Goal: Task Accomplishment & Management: Complete application form

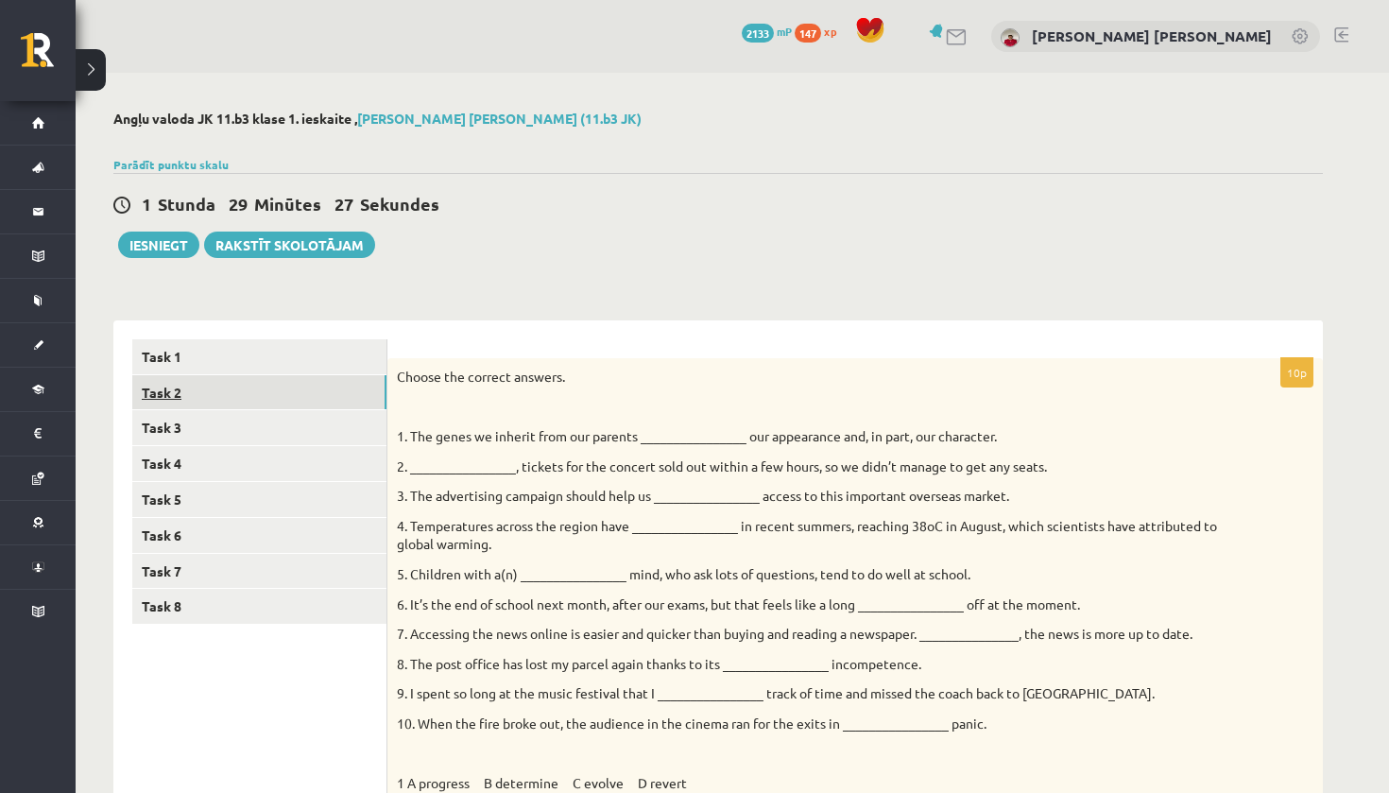
click at [310, 384] on link "Task 2" at bounding box center [259, 392] width 254 height 35
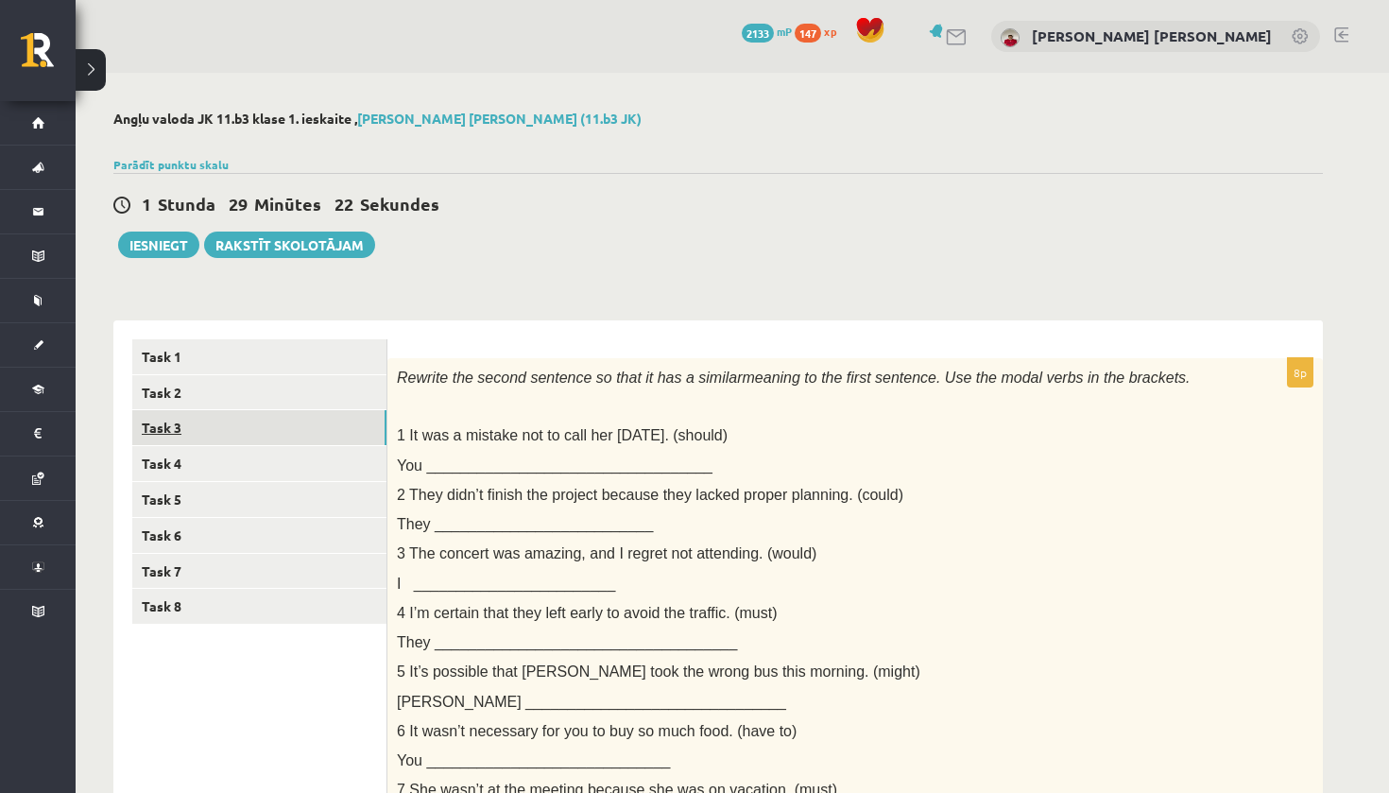
click at [314, 418] on link "Task 3" at bounding box center [259, 427] width 254 height 35
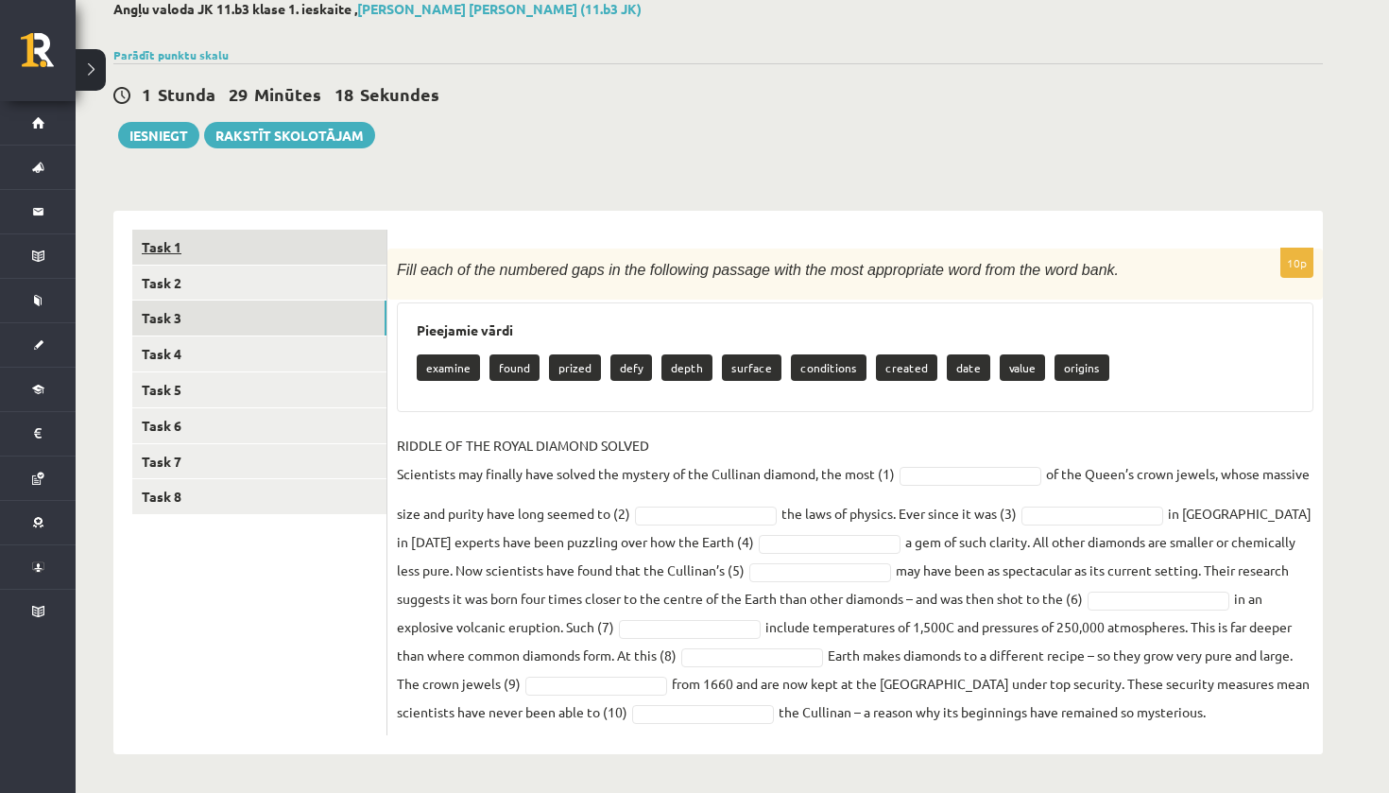
scroll to position [109, 0]
click at [350, 250] on link "Task 1" at bounding box center [259, 248] width 254 height 35
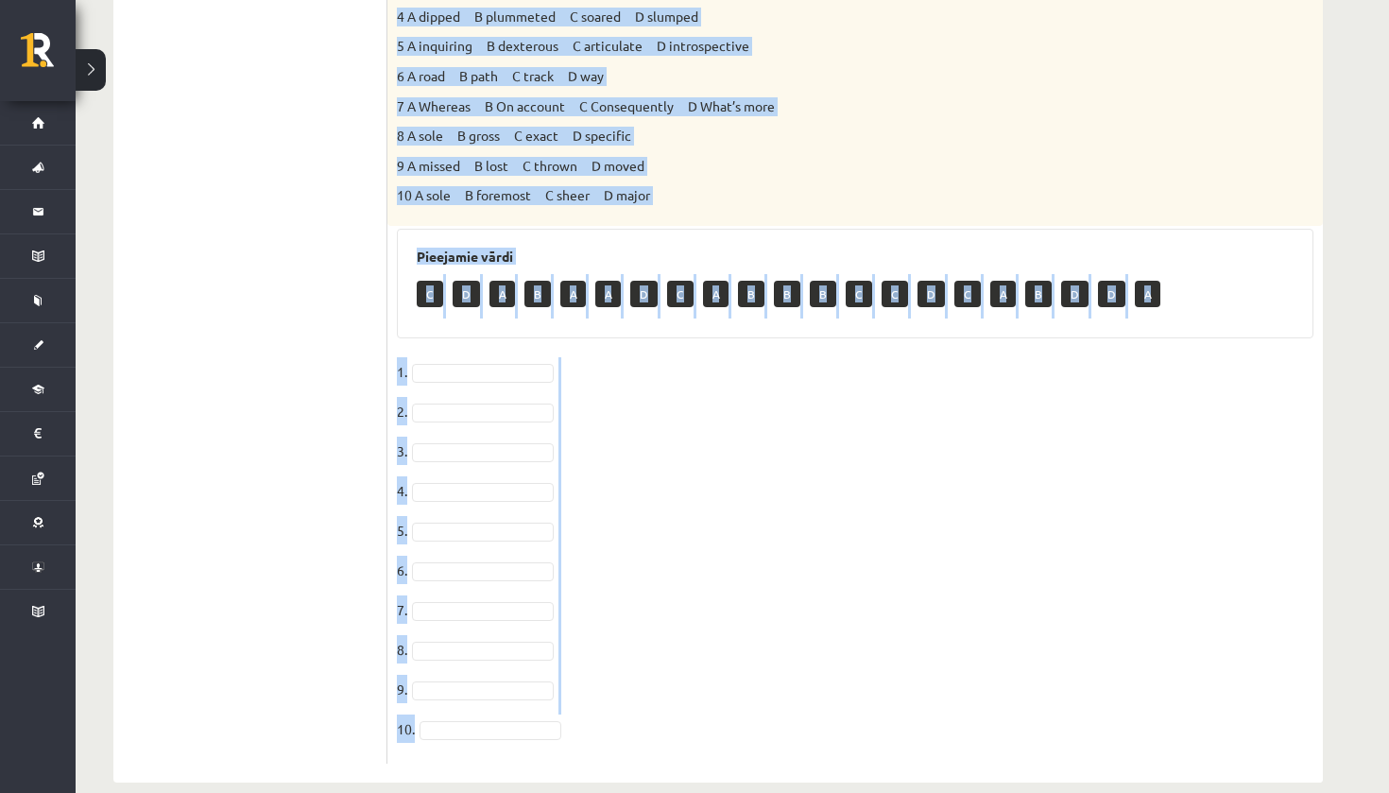
scroll to position [870, 0]
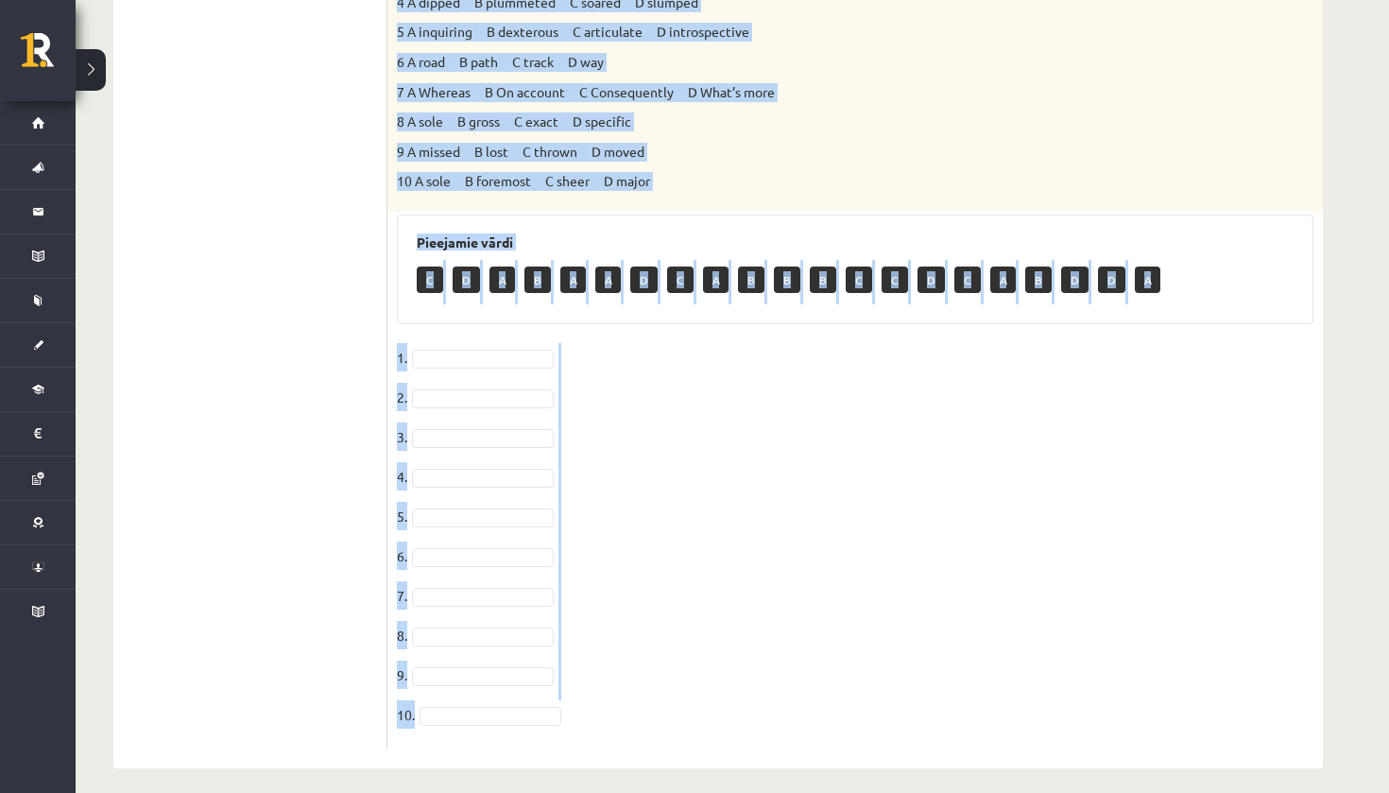
drag, startPoint x: 395, startPoint y: 92, endPoint x: 836, endPoint y: 720, distance: 767.5
click at [836, 720] on div "10p Choose the correct answers. 1. The genes we inherit from our parents ______…" at bounding box center [856, 119] width 936 height 1262
copy div "Loremi dol sitamet consect. 8. Adi elits do eiusmod temp inc utlabor __________…"
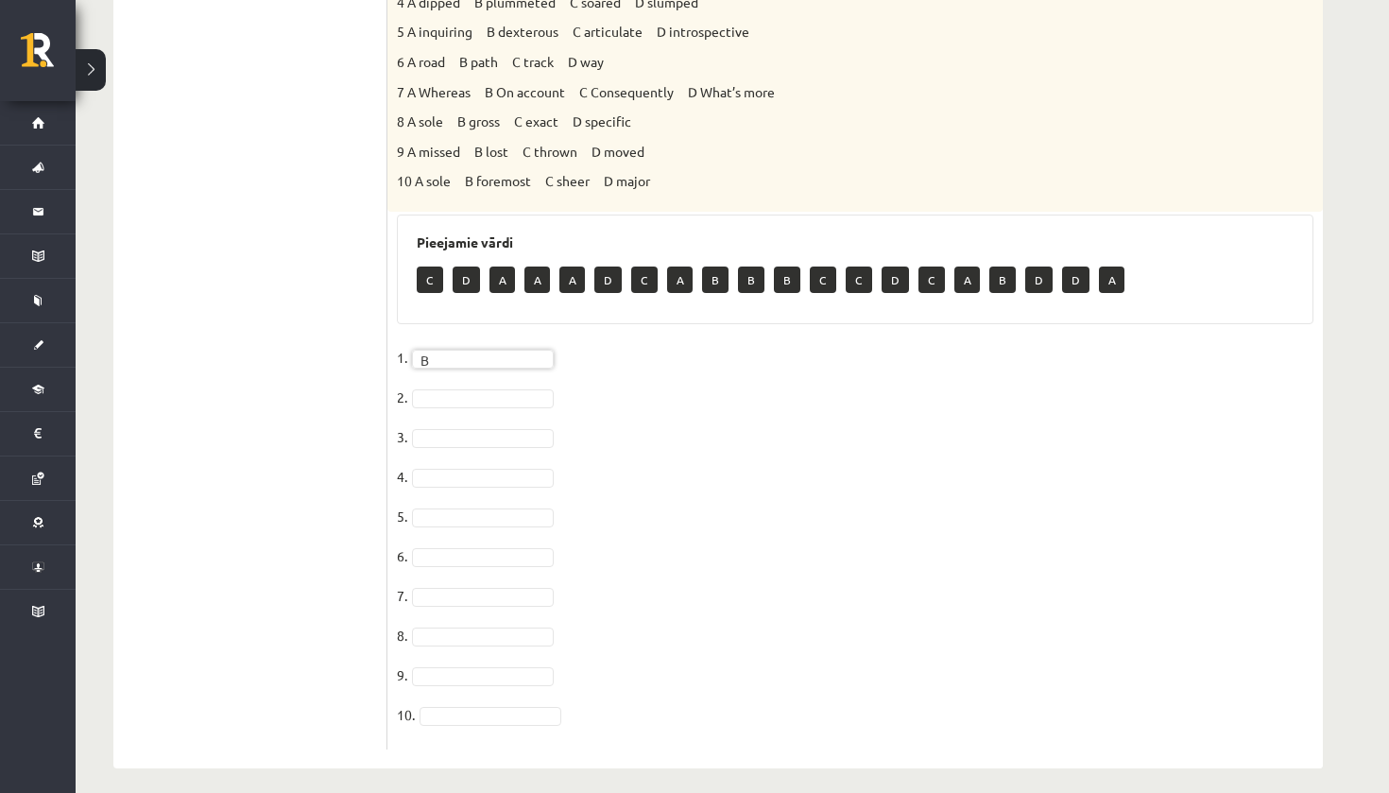
click at [482, 373] on fieldset "1. B * 2. 3. 4. 5. 6. 7. 8. 9. 10." at bounding box center [855, 541] width 917 height 397
click at [478, 594] on fieldset "1. B * 2. C * 3. C * 4. C * 5. A * 6. D * 7. 8. 9. 10." at bounding box center [855, 541] width 917 height 397
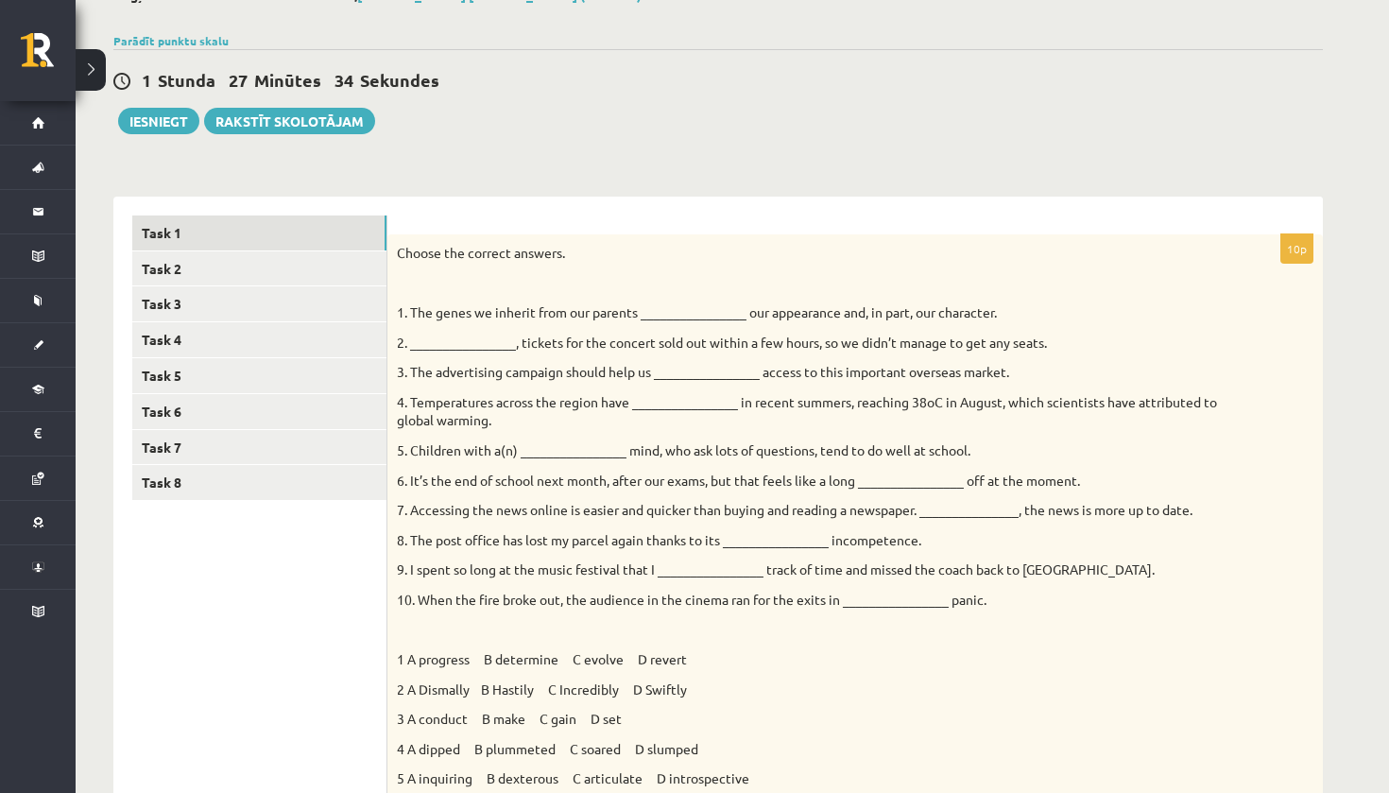
scroll to position [18, 0]
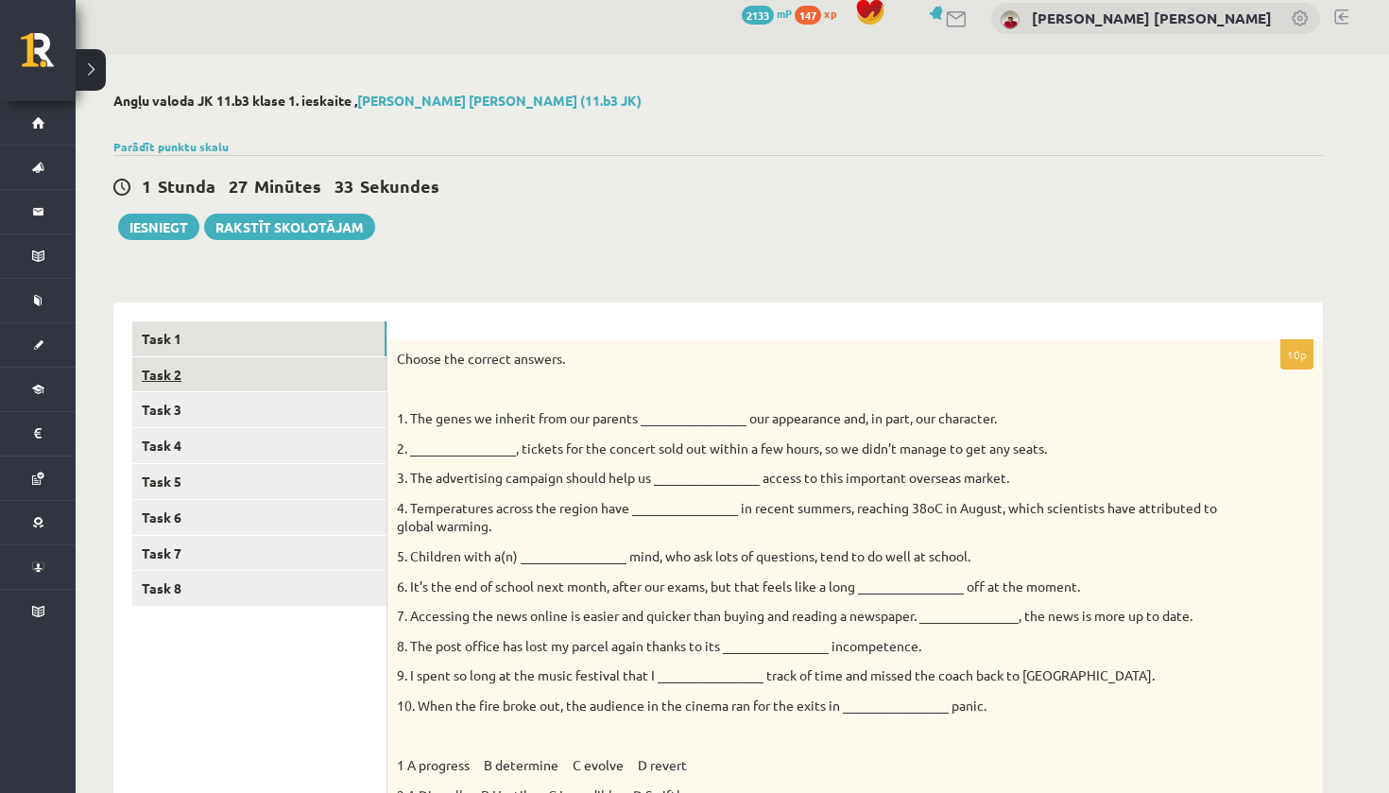
click at [345, 379] on link "Task 2" at bounding box center [259, 374] width 254 height 35
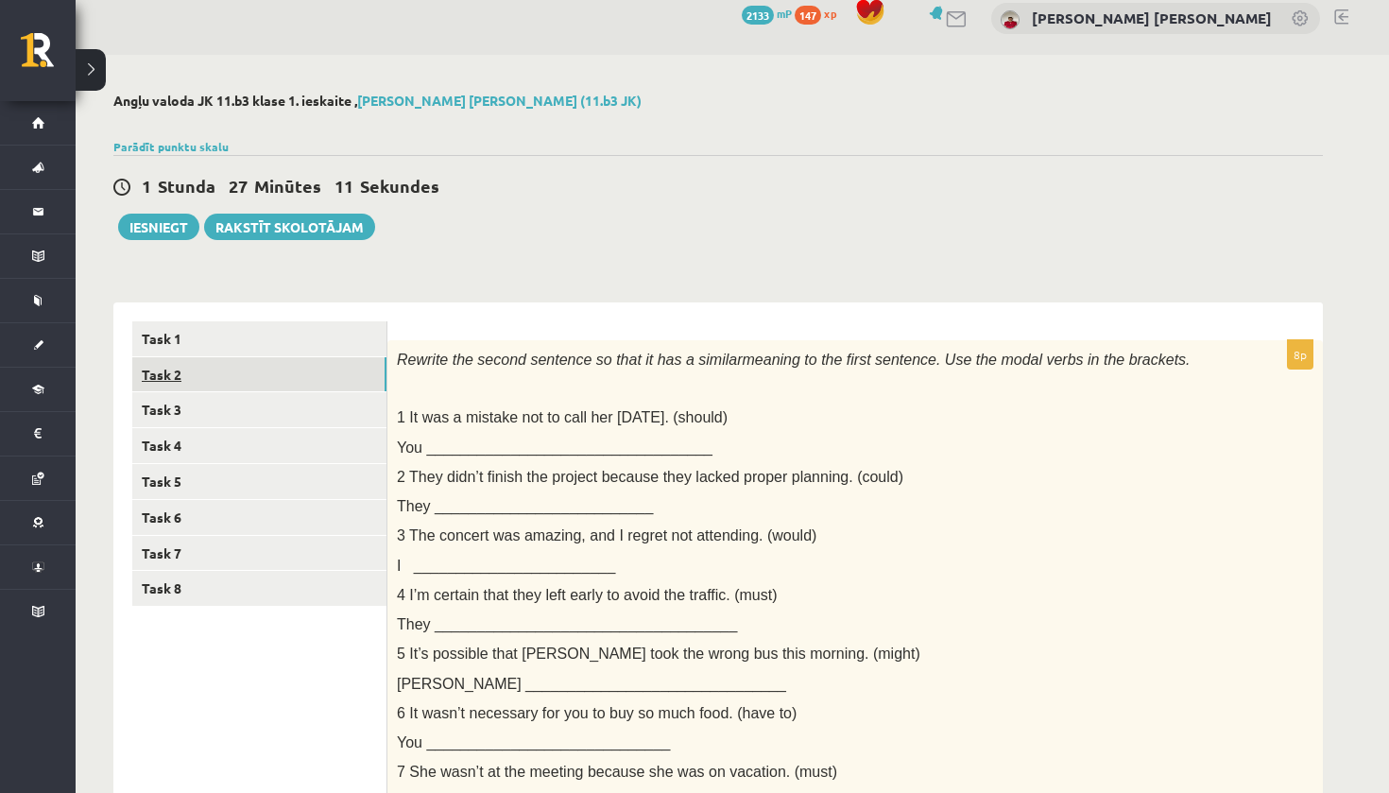
scroll to position [0, 0]
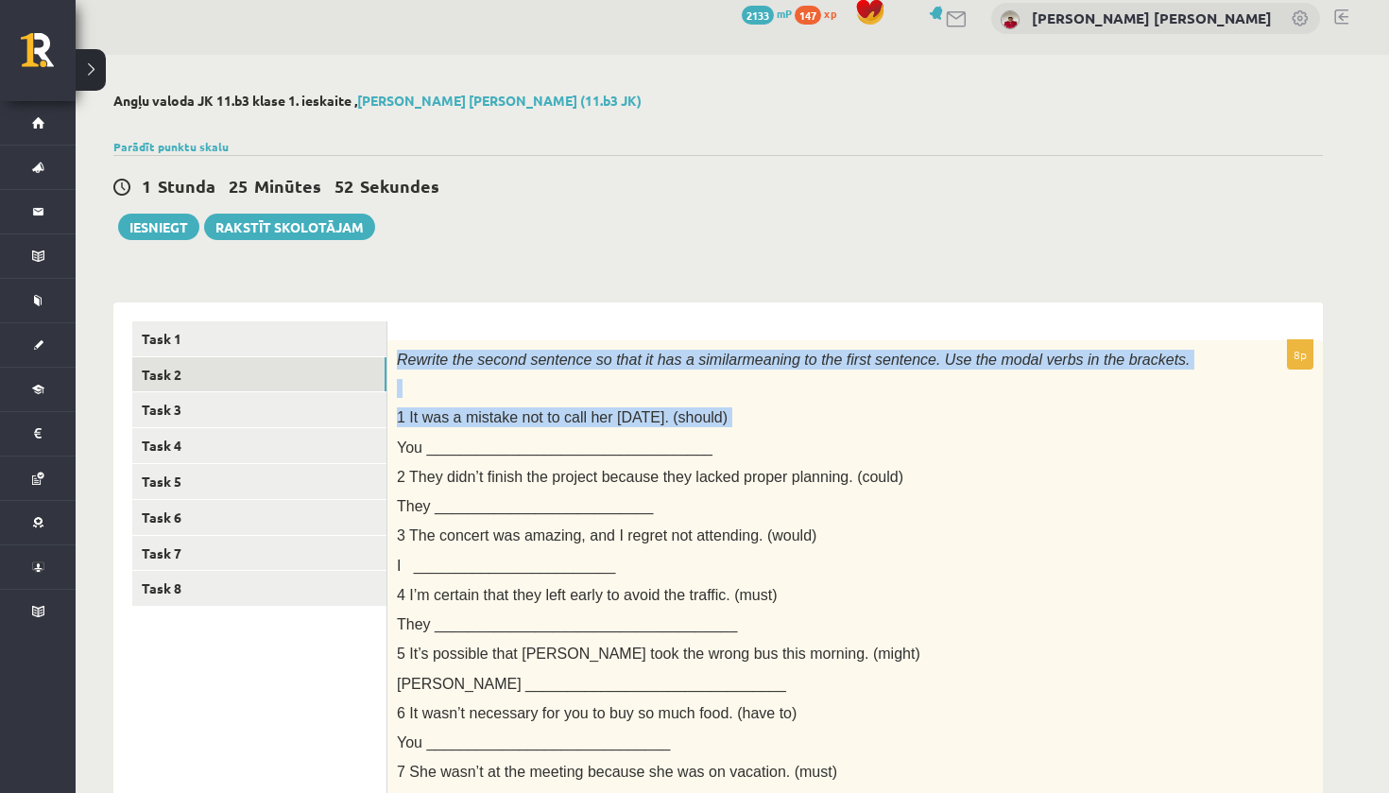
drag, startPoint x: 398, startPoint y: 353, endPoint x: 477, endPoint y: 435, distance: 114.3
click at [474, 435] on div "Rewrite the second sentence so that it has a similar meaning to the first sente…" at bounding box center [856, 615] width 936 height 550
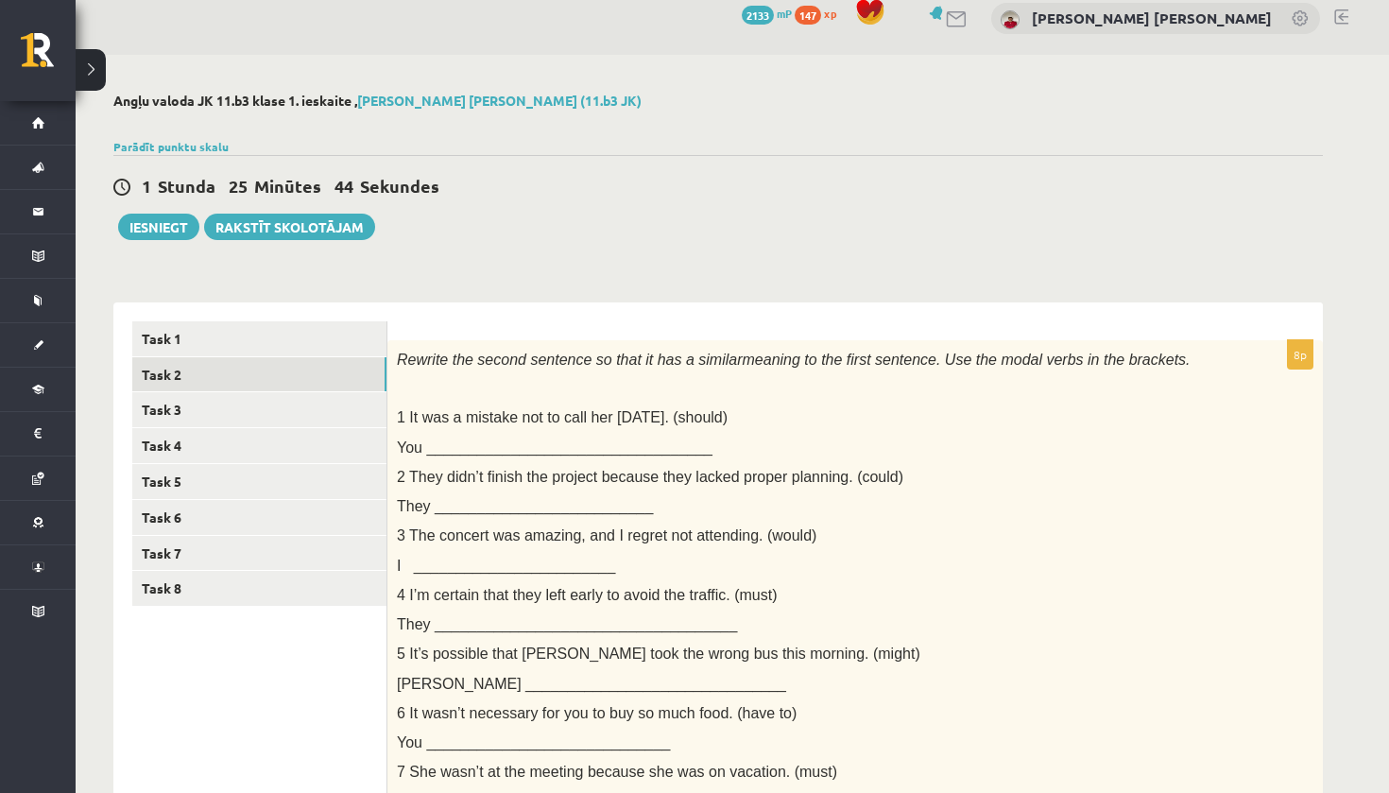
drag, startPoint x: 477, startPoint y: 435, endPoint x: 477, endPoint y: 391, distance: 43.5
click at [477, 399] on div "Rewrite the second sentence so that it has a similar meaning to the first sente…" at bounding box center [856, 615] width 936 height 550
click at [385, 365] on link "Task 2" at bounding box center [259, 374] width 254 height 35
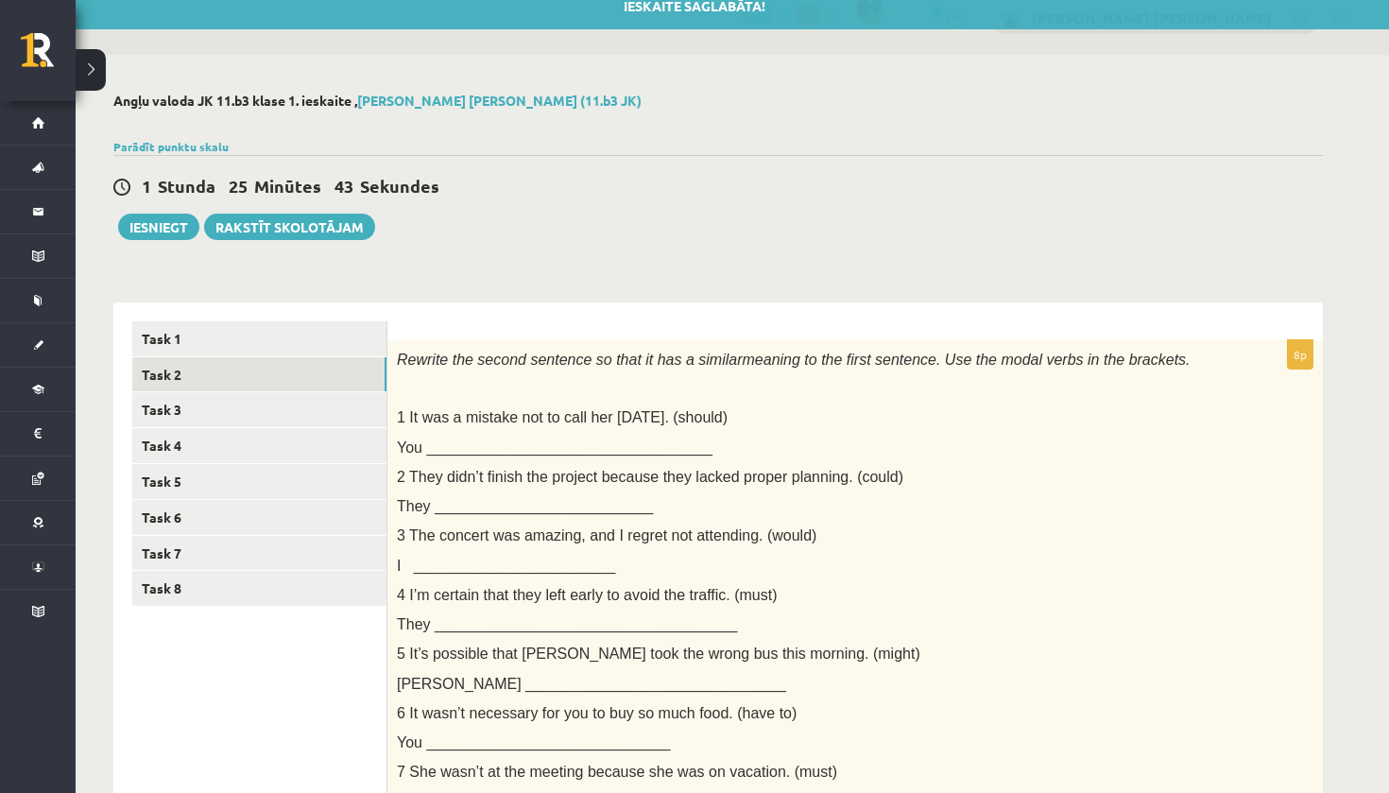
click at [394, 355] on div "Rewrite the second sentence so that it has a similar meaning to the first sente…" at bounding box center [856, 615] width 936 height 550
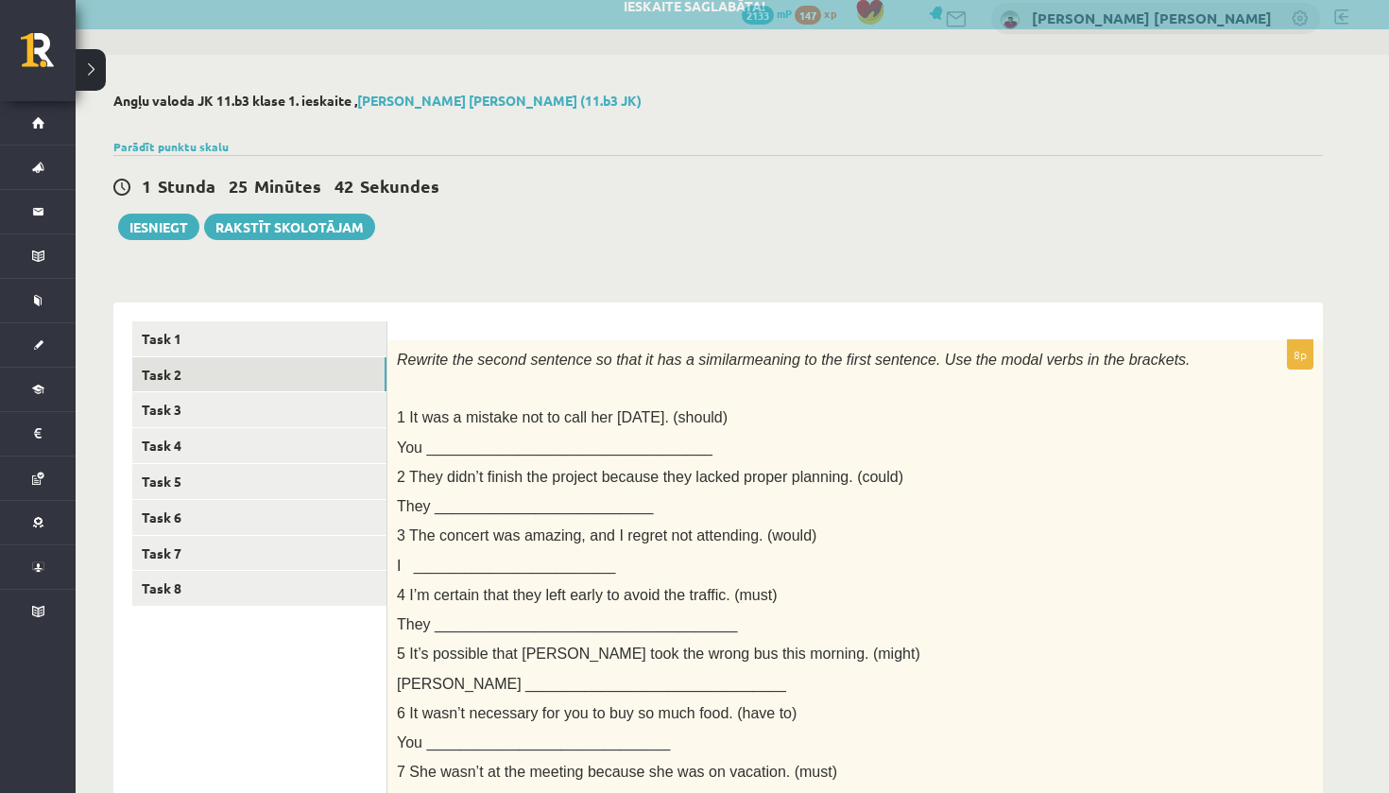
click at [401, 346] on div "Rewrite the second sentence so that it has a similar meaning to the first sente…" at bounding box center [856, 615] width 936 height 550
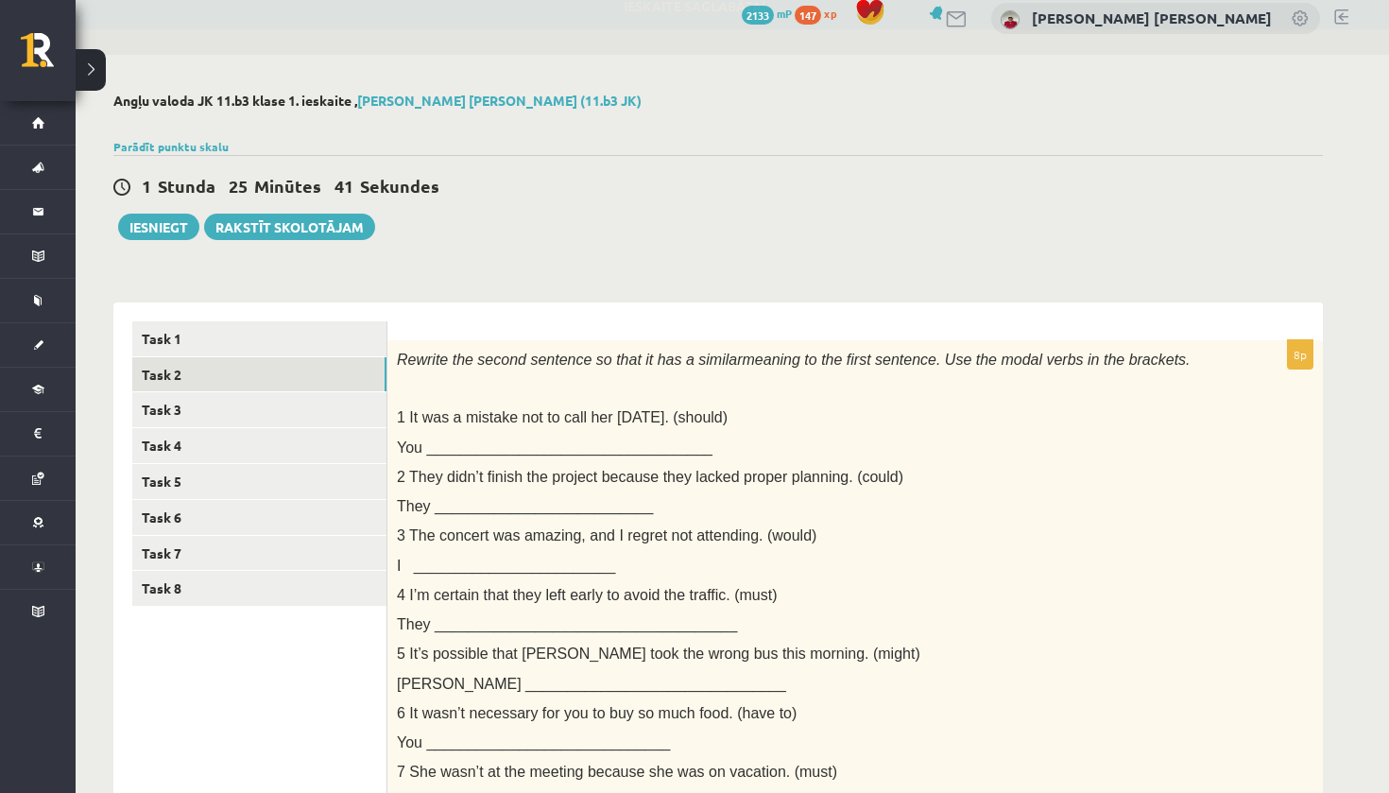
click at [399, 346] on div "Rewrite the second sentence so that it has a similar meaning to the first sente…" at bounding box center [856, 615] width 936 height 550
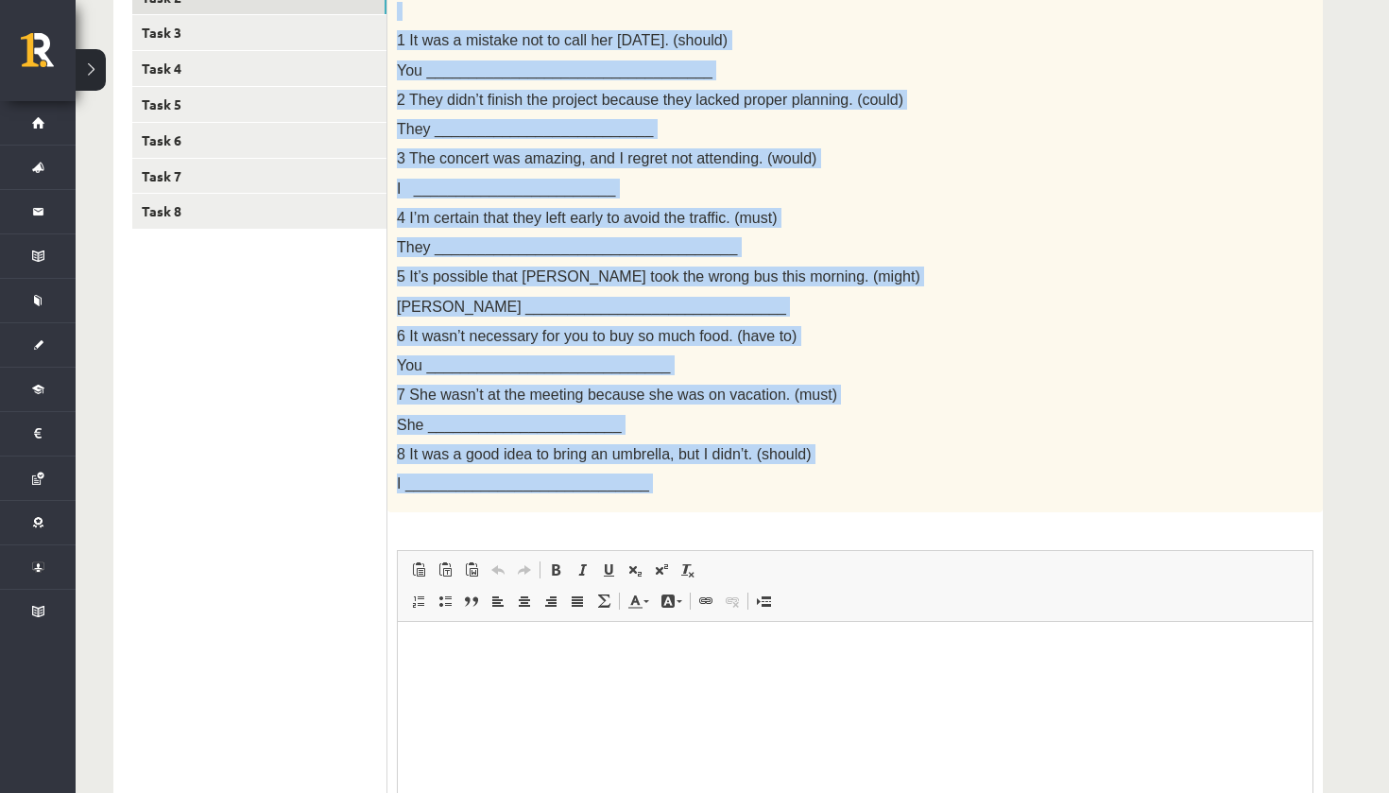
scroll to position [413, 0]
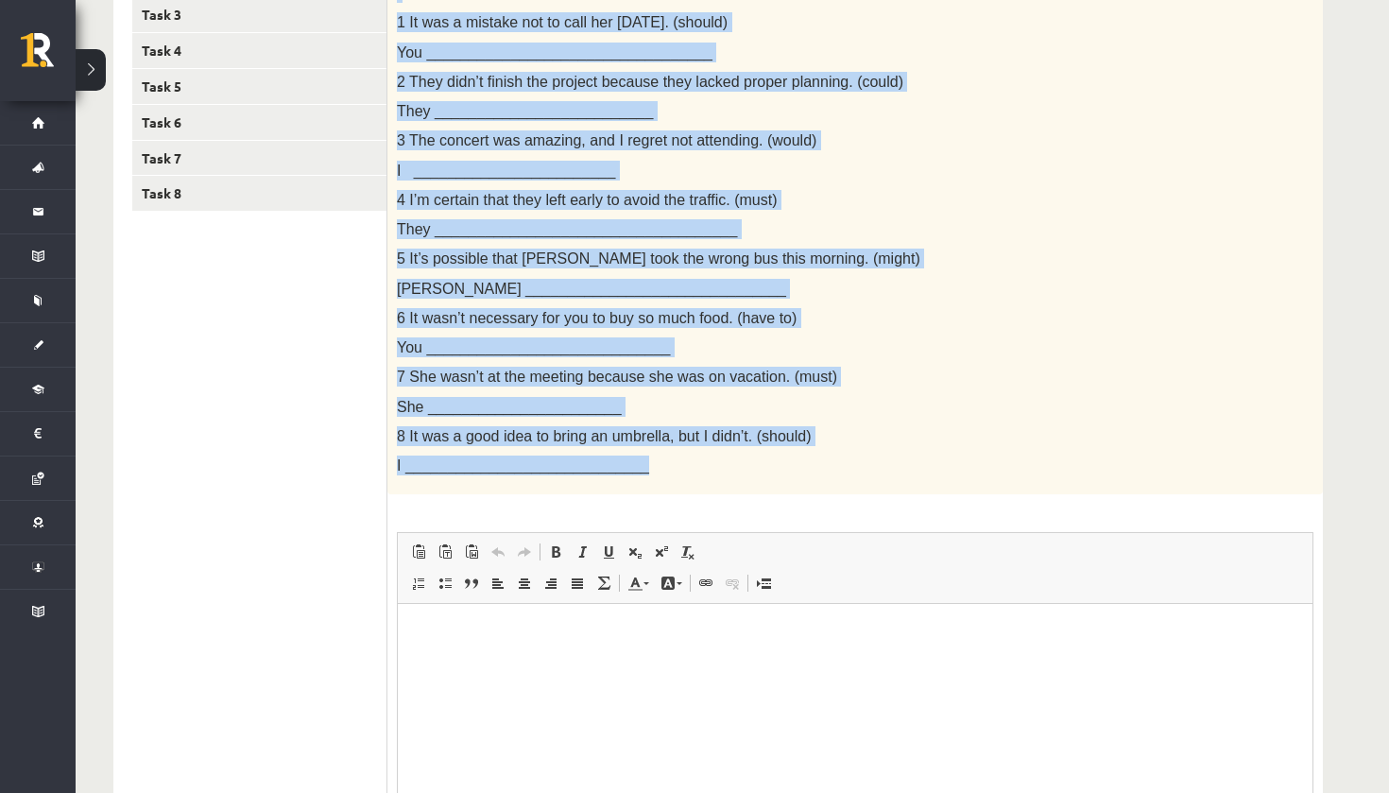
drag, startPoint x: 399, startPoint y: 346, endPoint x: 666, endPoint y: 463, distance: 292.0
click at [666, 463] on div "Rewrite the second sentence so that it has a similar meaning to the first sente…" at bounding box center [856, 220] width 936 height 550
copy div "Rewrite the second sentence so that it has a similar meaning to the first sente…"
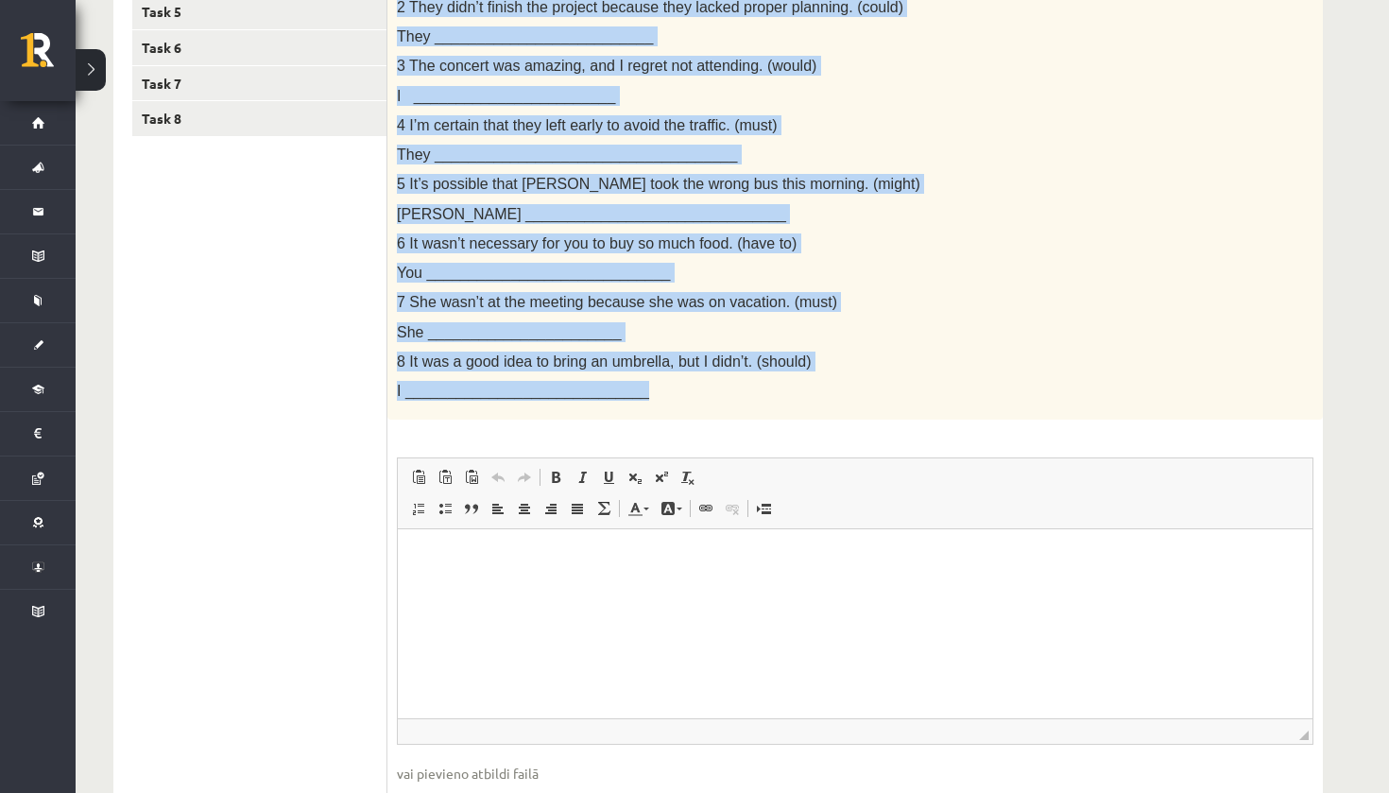
scroll to position [506, 0]
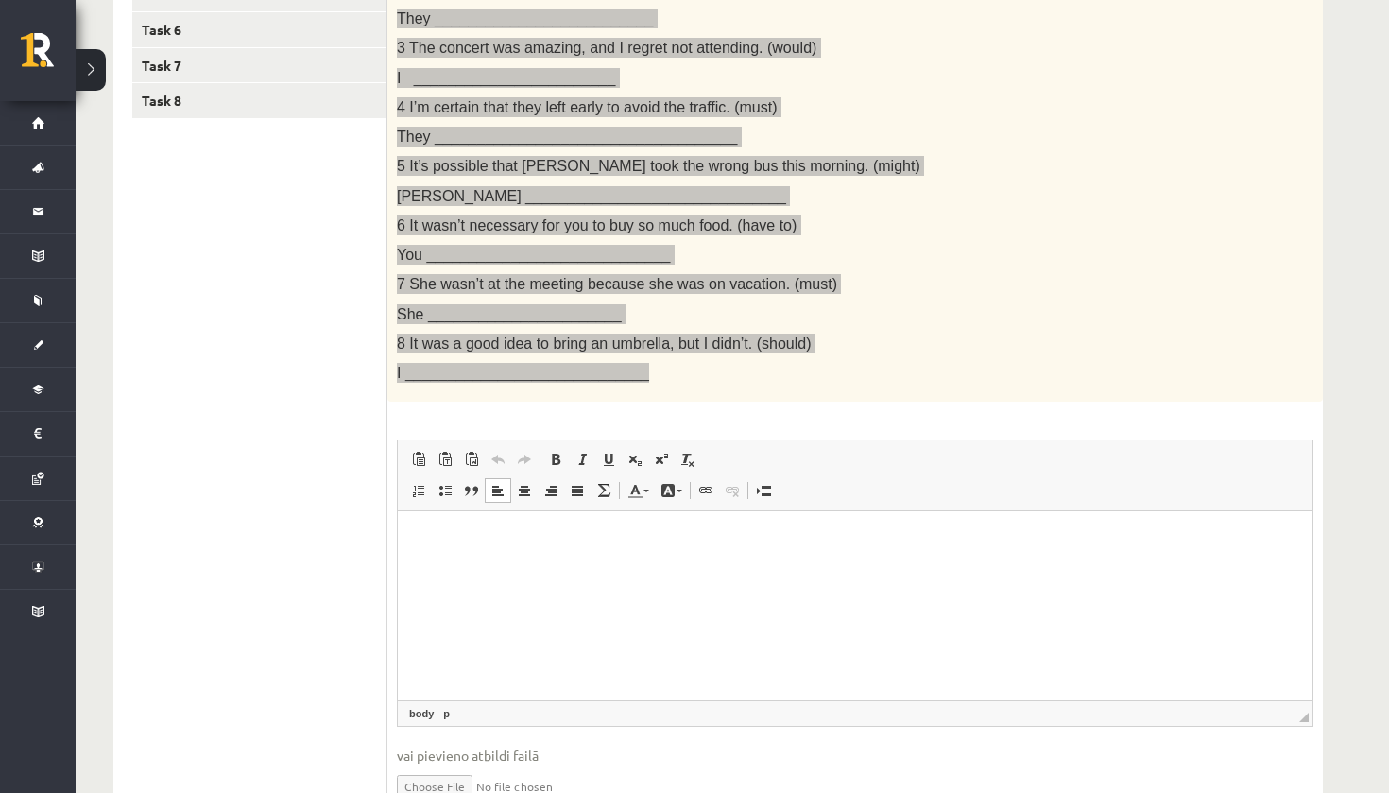
click at [577, 541] on p "Rich Text Editor, wiswyg-editor-user-answer-47433752243900" at bounding box center [855, 540] width 877 height 20
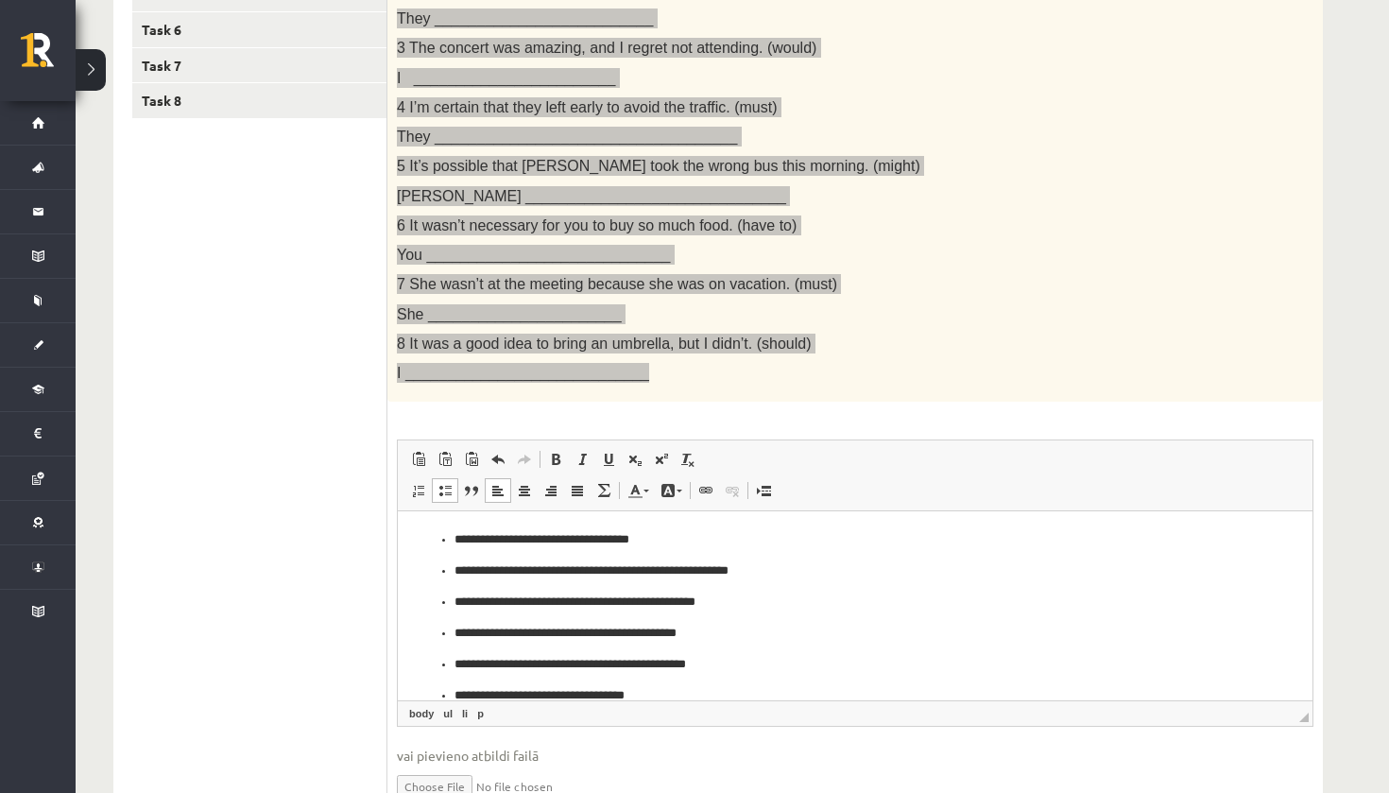
scroll to position [0, 0]
click at [450, 535] on ul "**********" at bounding box center [855, 648] width 877 height 237
click at [445, 483] on span at bounding box center [445, 490] width 15 height 15
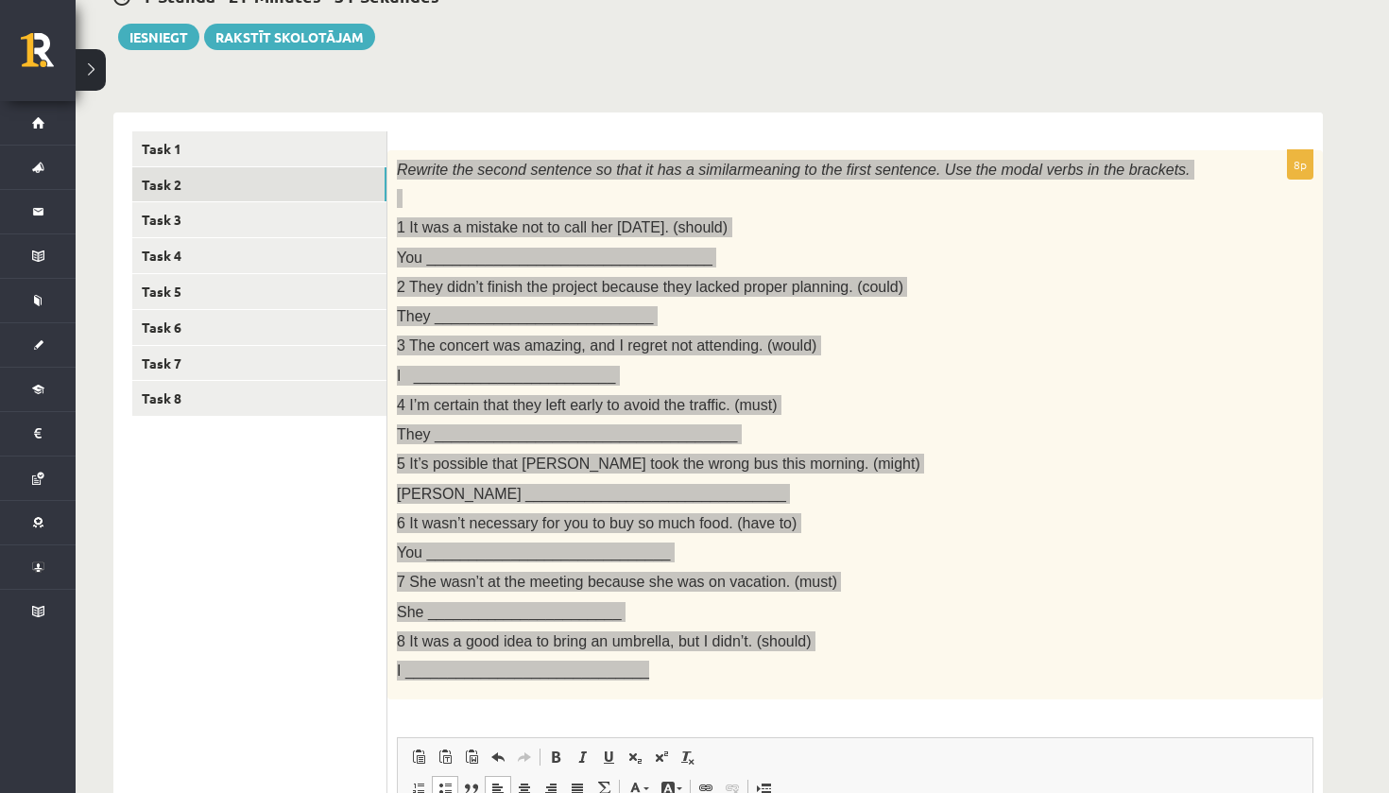
scroll to position [49, 0]
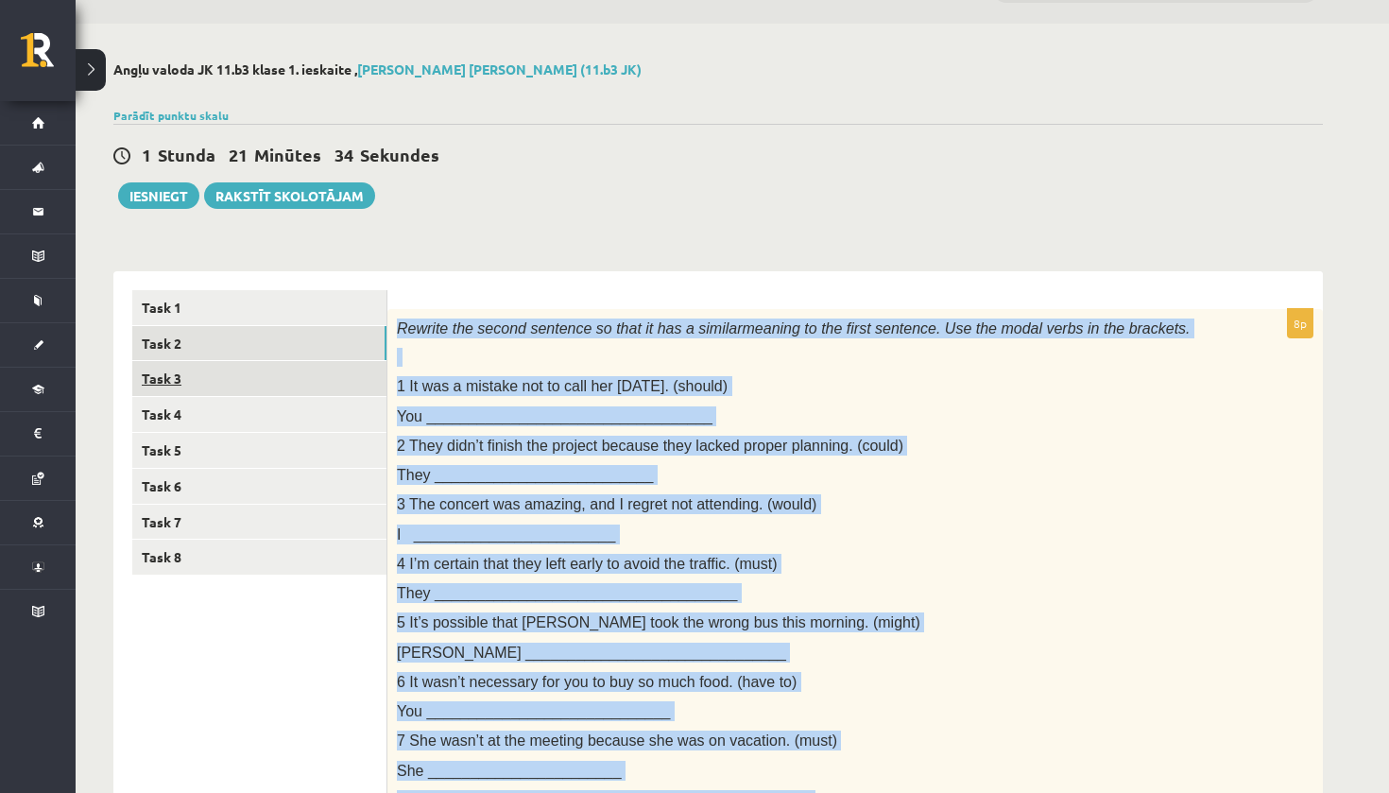
click at [279, 380] on link "Task 3" at bounding box center [259, 378] width 254 height 35
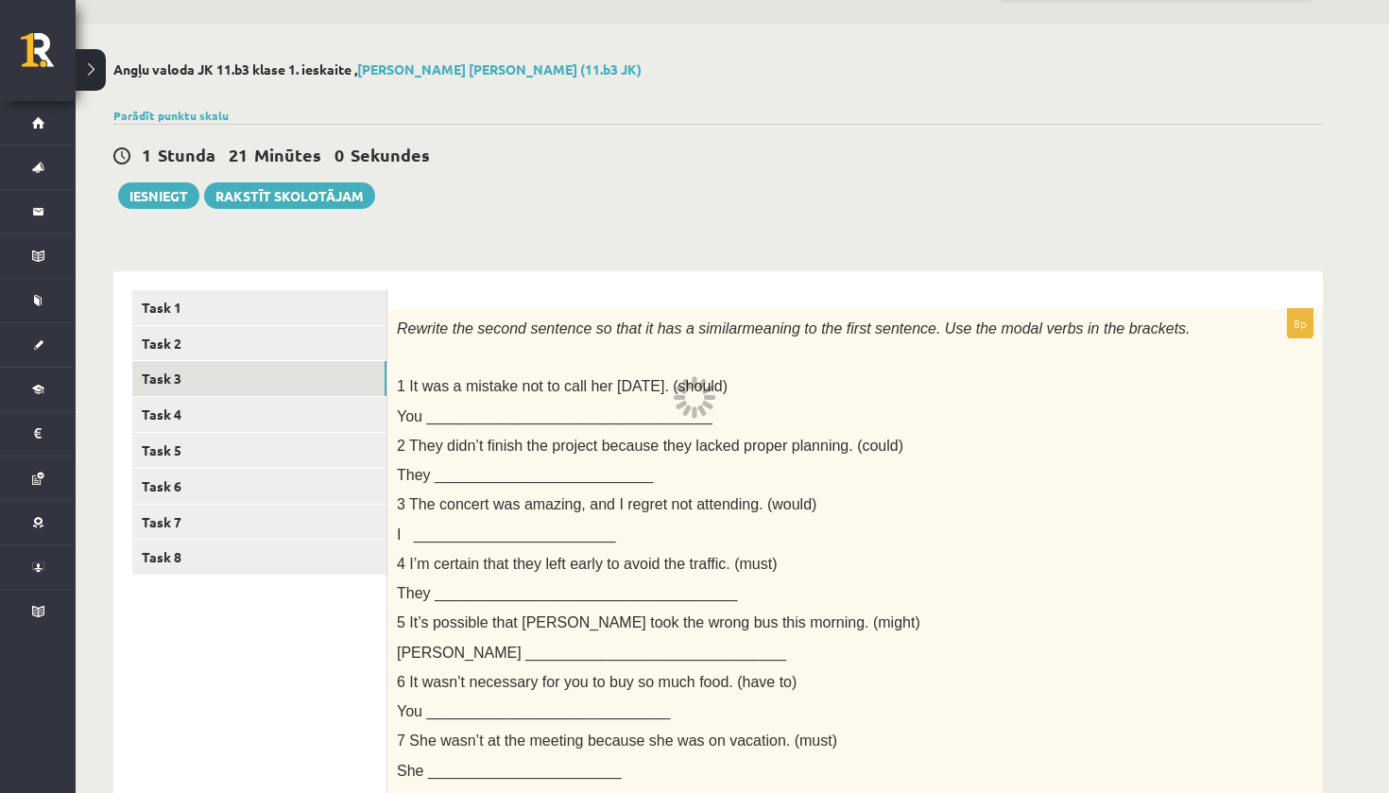
click at [755, 198] on div "1 [PERSON_NAME] 21 Minūtes 0 Sekundes Ieskaite saglabāta! Iesniegt Rakstīt skol…" at bounding box center [718, 166] width 1210 height 85
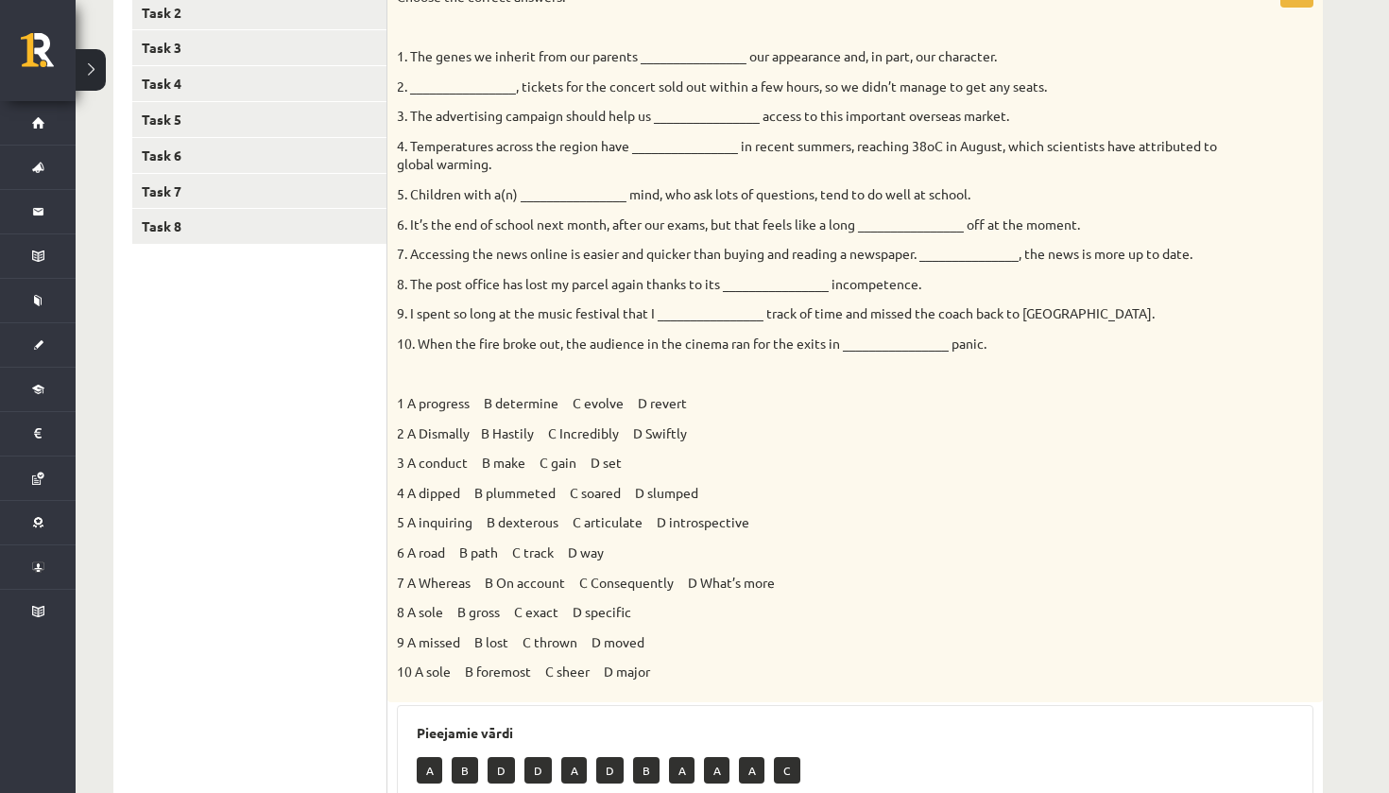
scroll to position [263, 0]
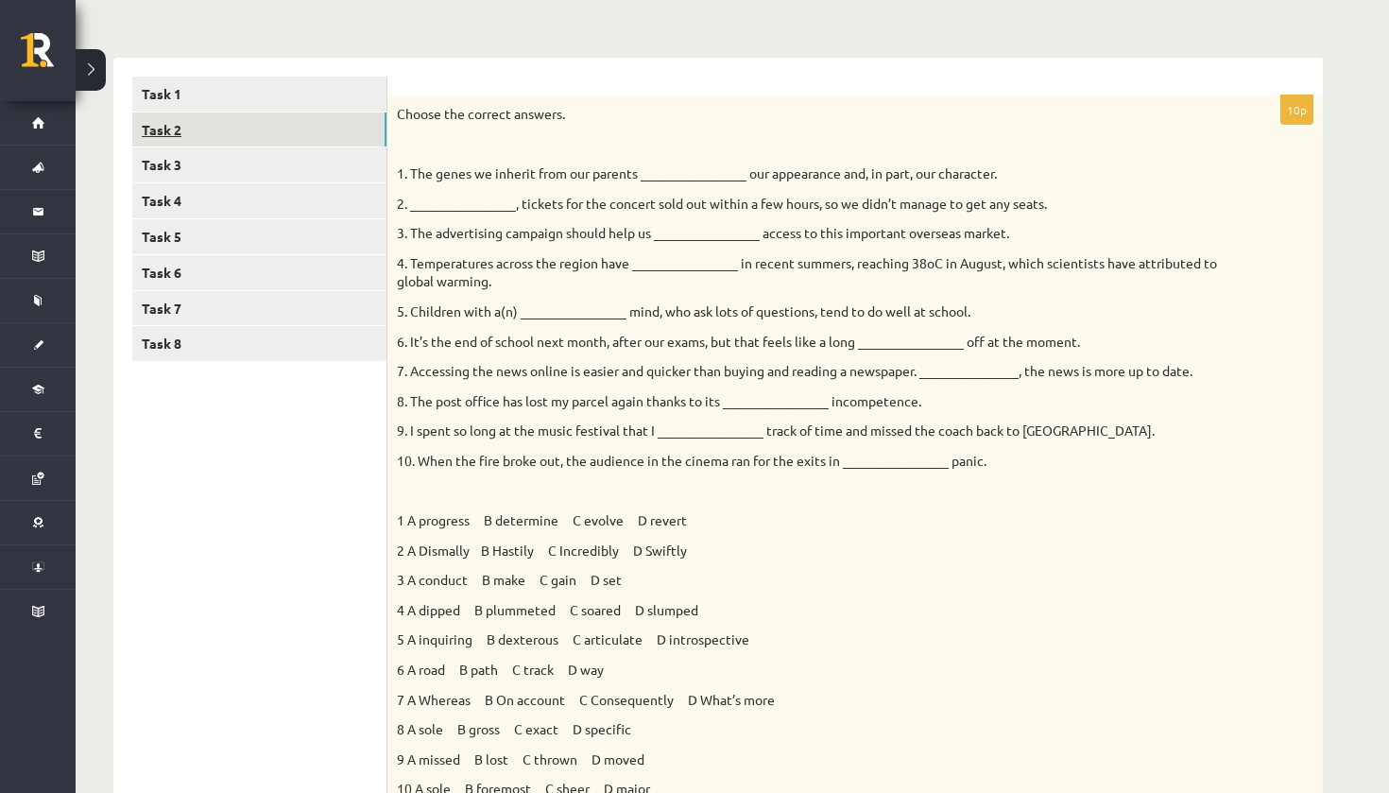
click at [339, 133] on link "Task 2" at bounding box center [259, 129] width 254 height 35
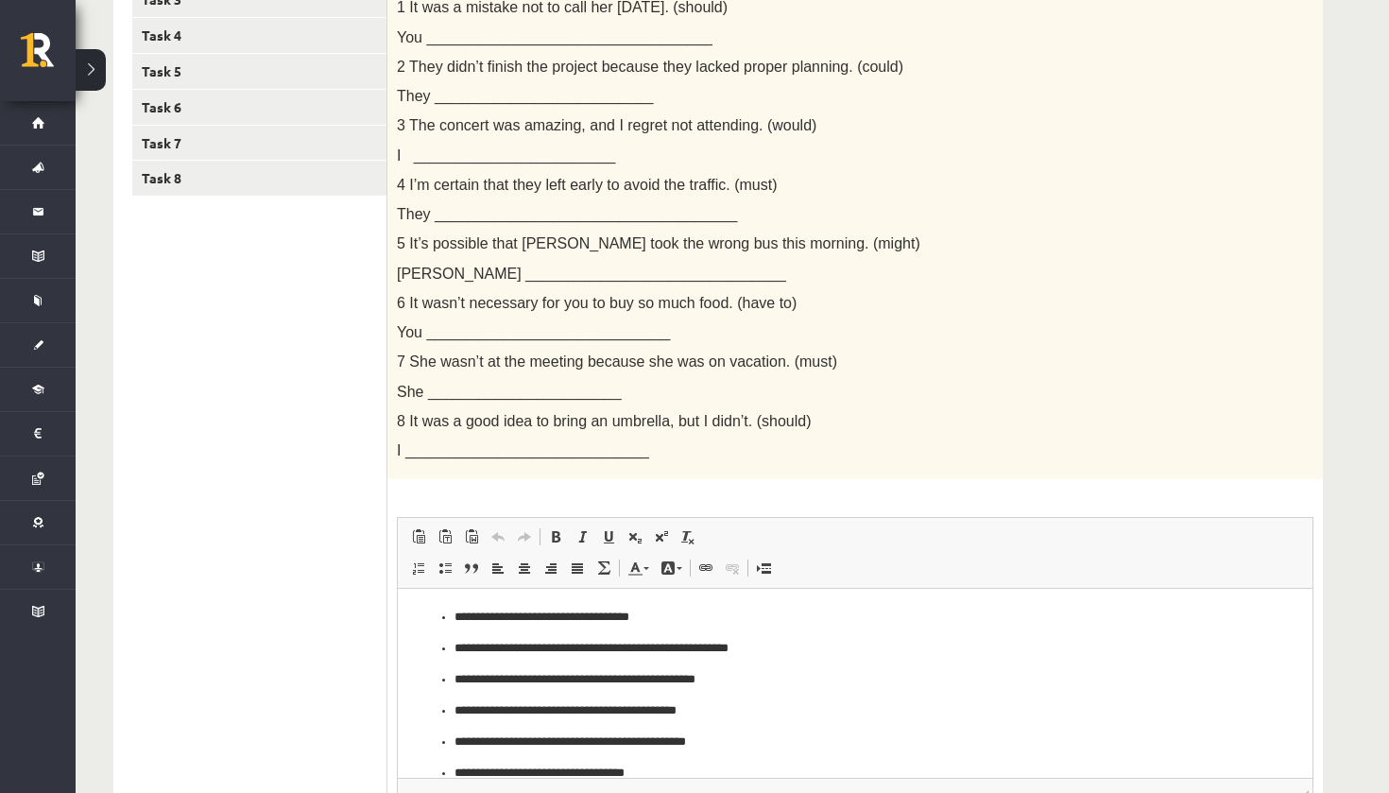
scroll to position [177, 0]
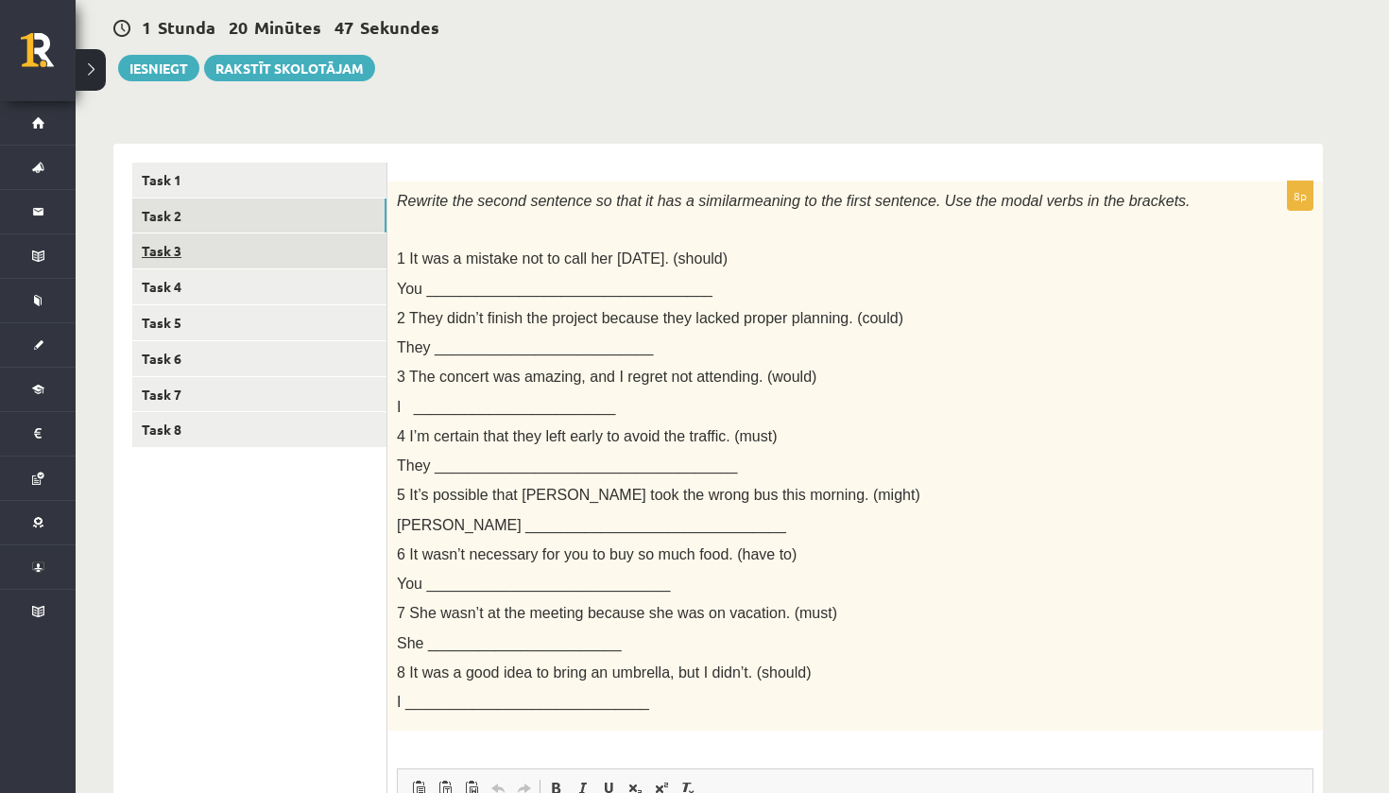
click at [261, 248] on link "Task 3" at bounding box center [259, 250] width 254 height 35
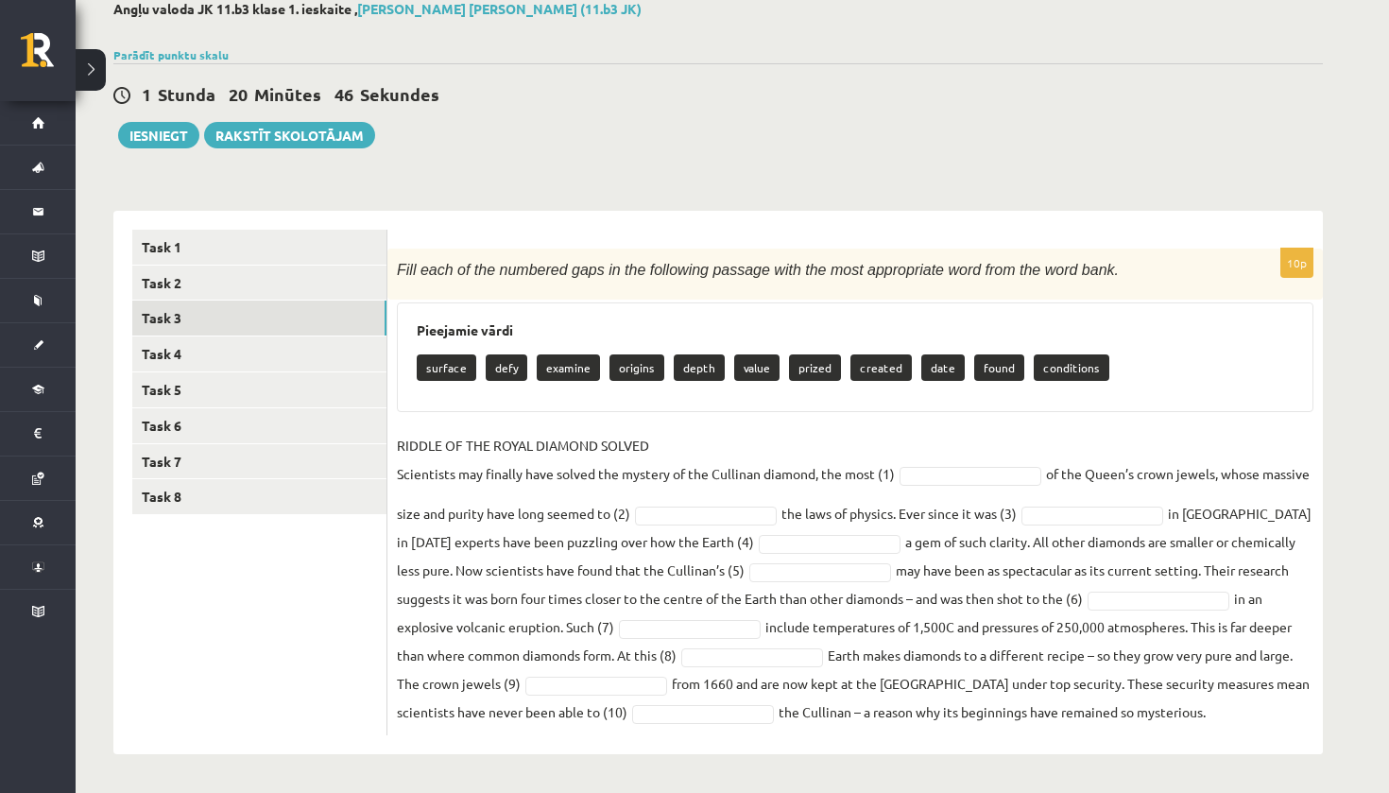
scroll to position [109, 0]
drag, startPoint x: 394, startPoint y: 264, endPoint x: 1217, endPoint y: 740, distance: 951.1
click at [1217, 740] on div "10p Fill each of the numbered gaps in the following passage with the most appro…" at bounding box center [856, 483] width 936 height 543
copy div "Fill each of the numbered gaps in the following passage with the most appropria…"
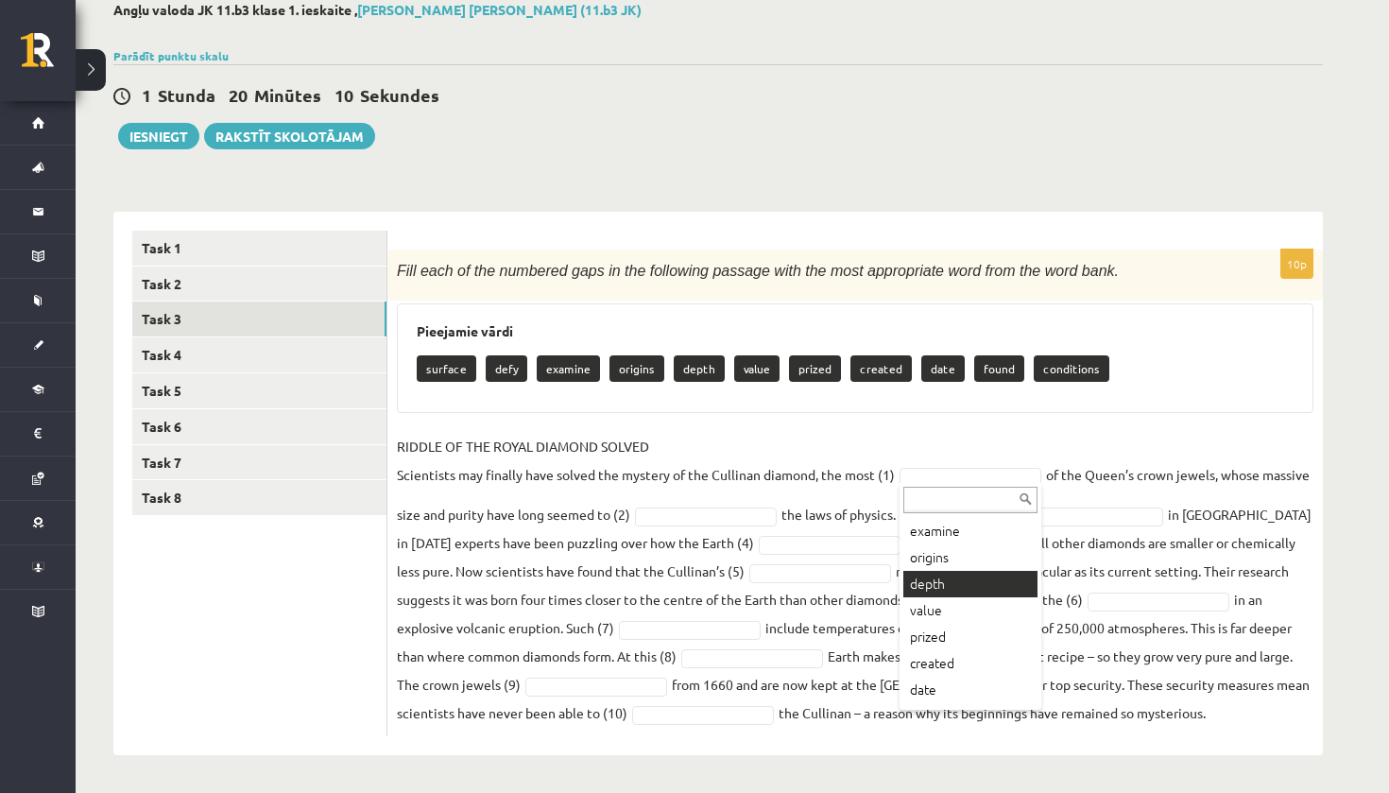
scroll to position [77, 0]
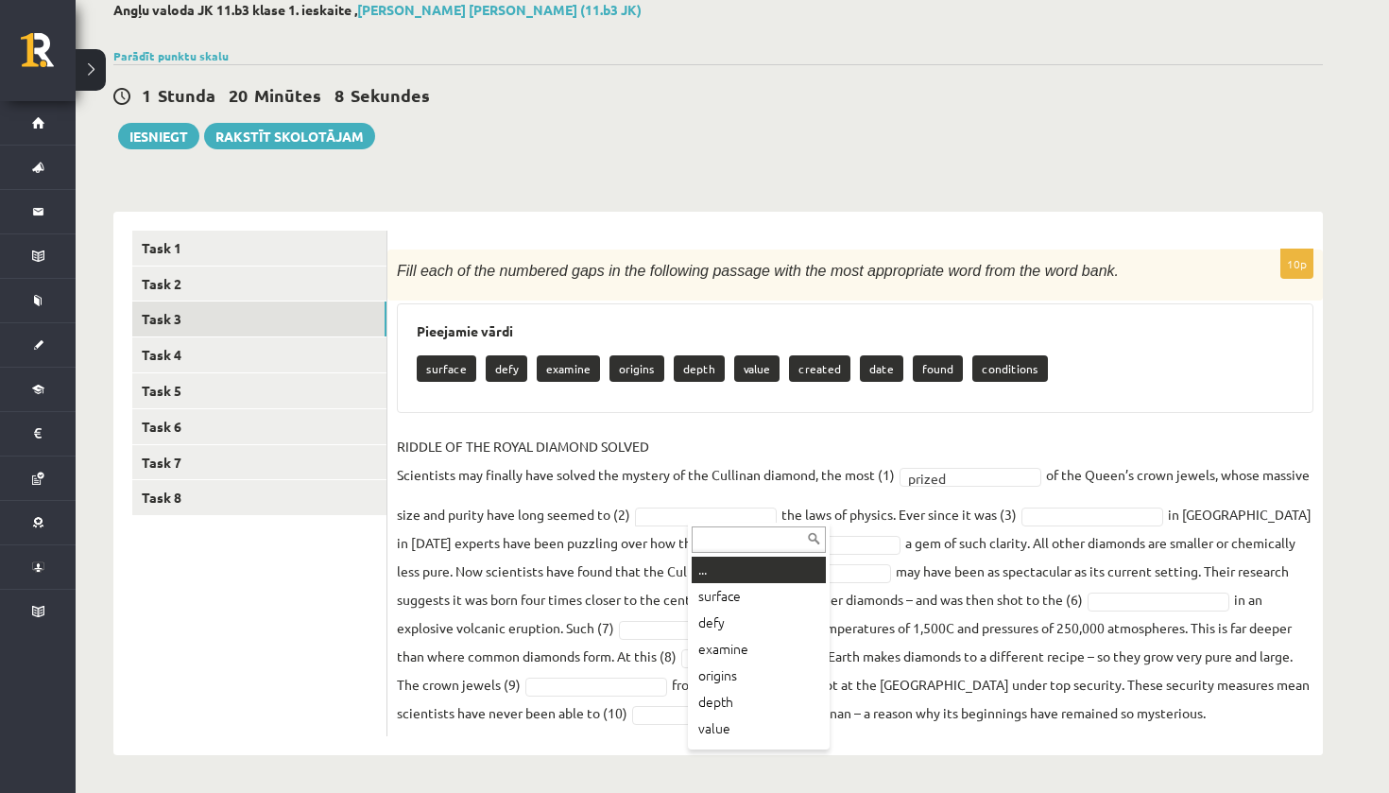
drag, startPoint x: 757, startPoint y: 506, endPoint x: 714, endPoint y: 518, distance: 45.2
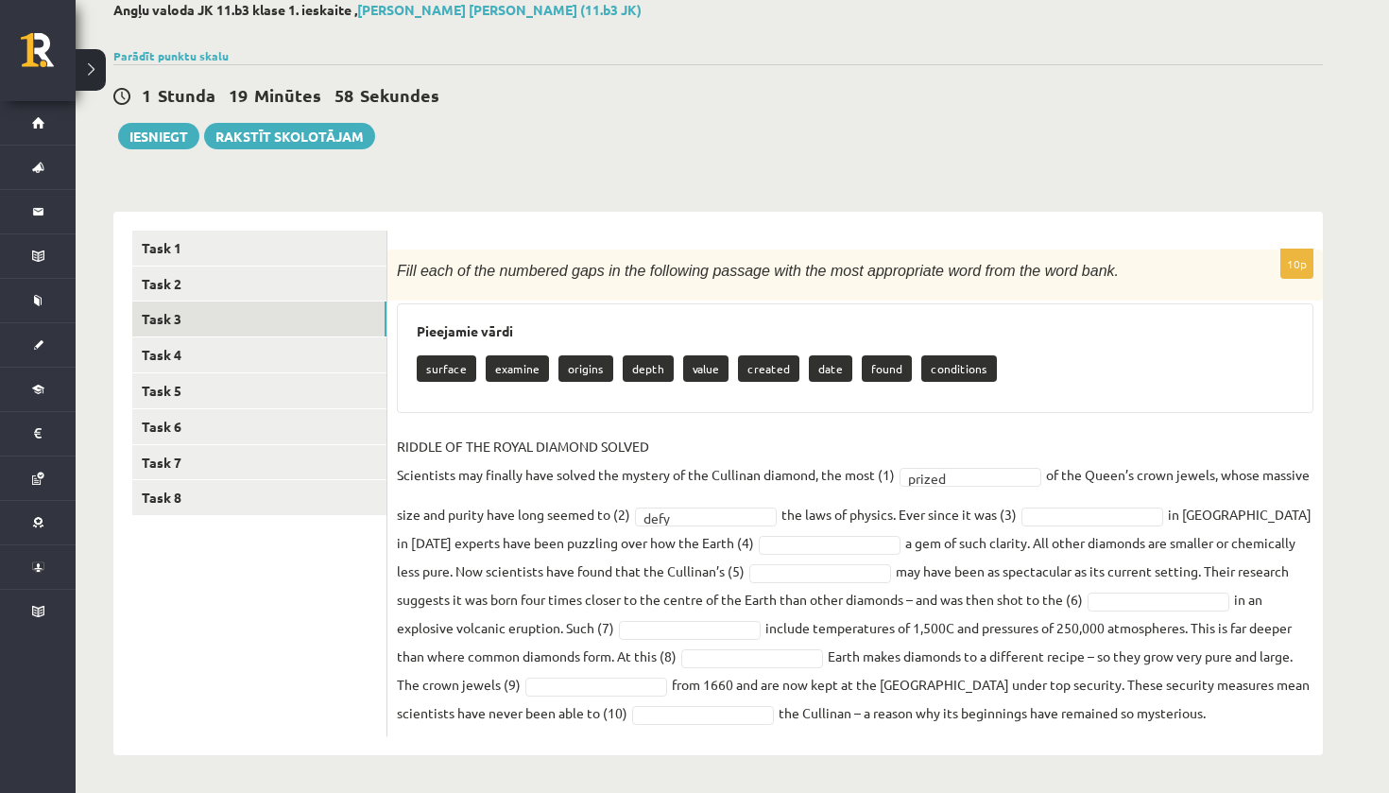
click at [992, 7] on h2 "Angļu valoda JK 11.b3 klase 1. ieskaite , Olivers Larss Šēnbergs (11.b3 JK)" at bounding box center [718, 10] width 1210 height 16
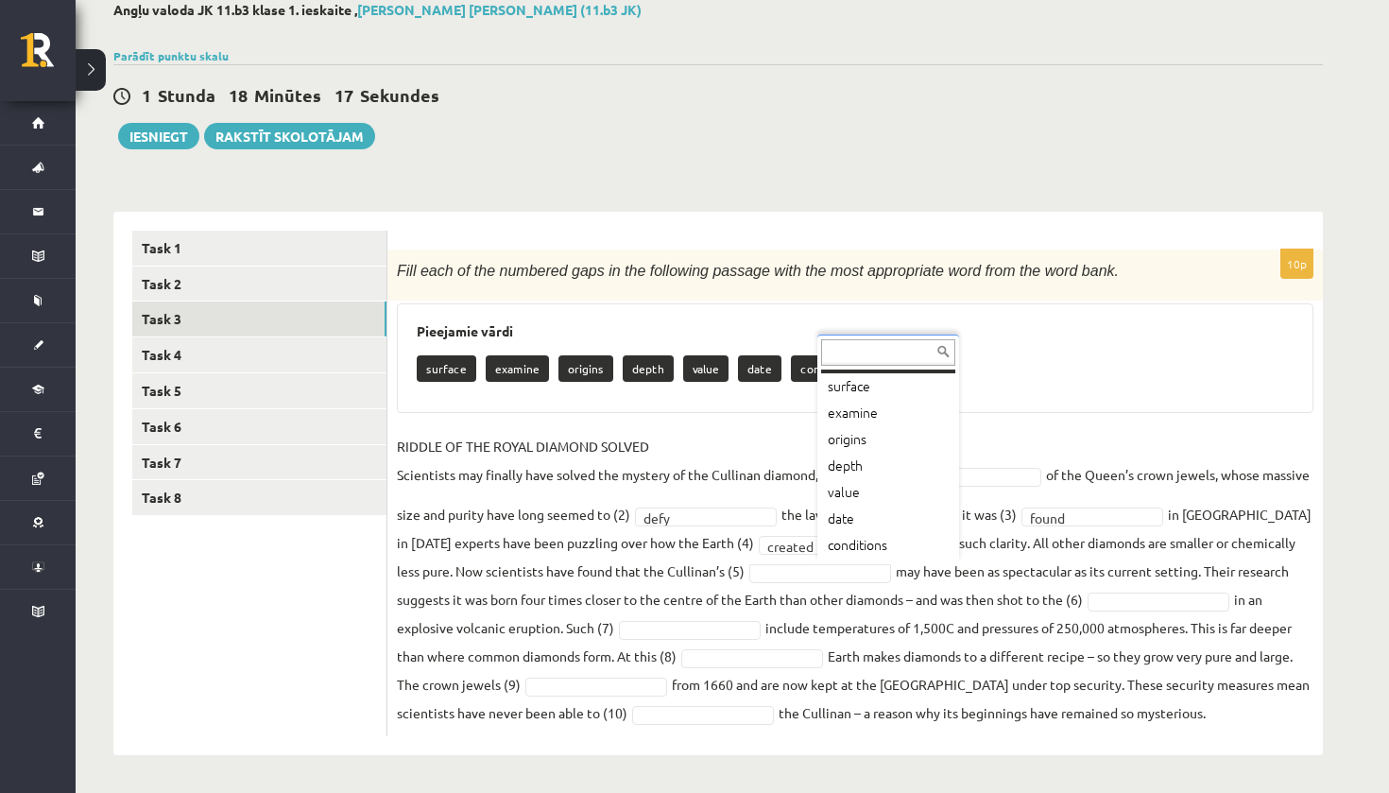
scroll to position [0, 0]
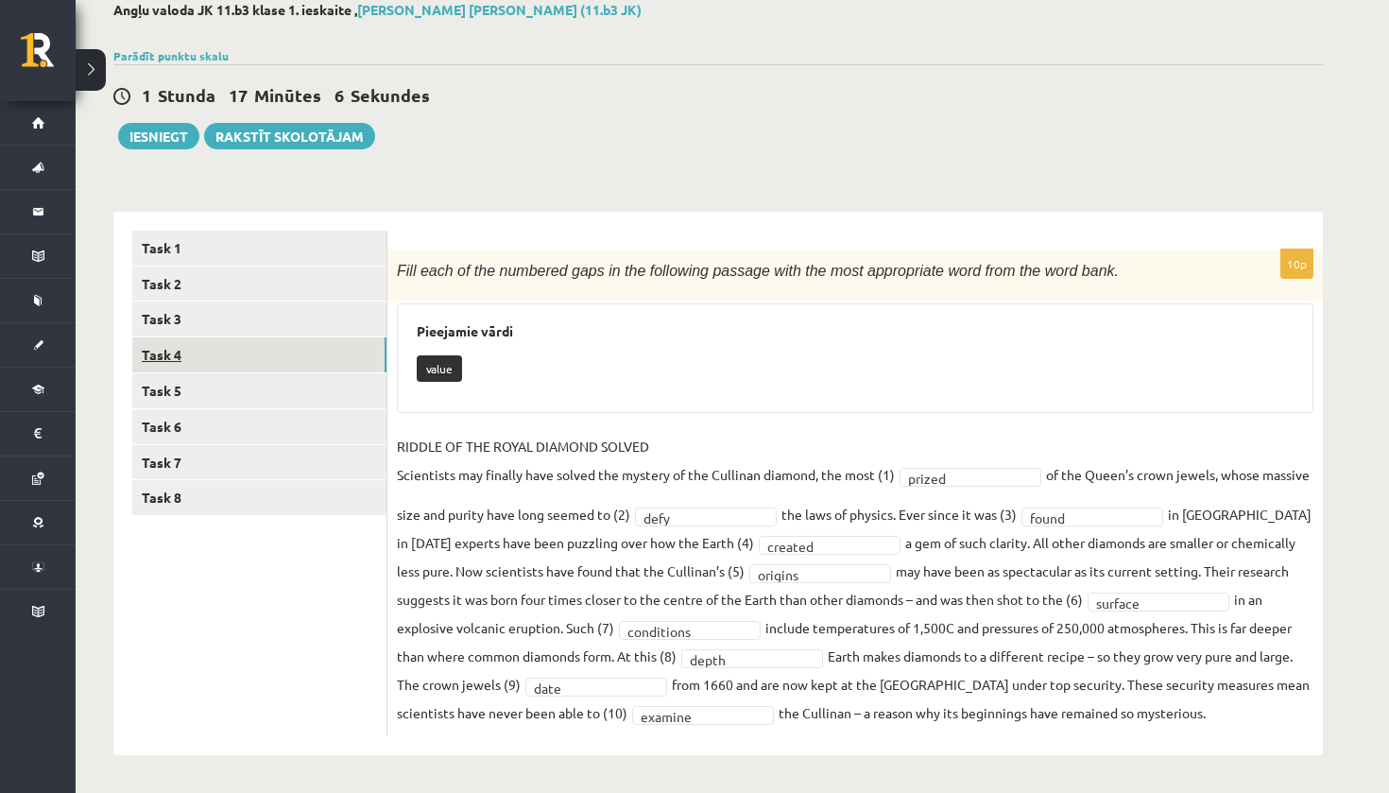
click at [290, 357] on link "Task 4" at bounding box center [259, 354] width 254 height 35
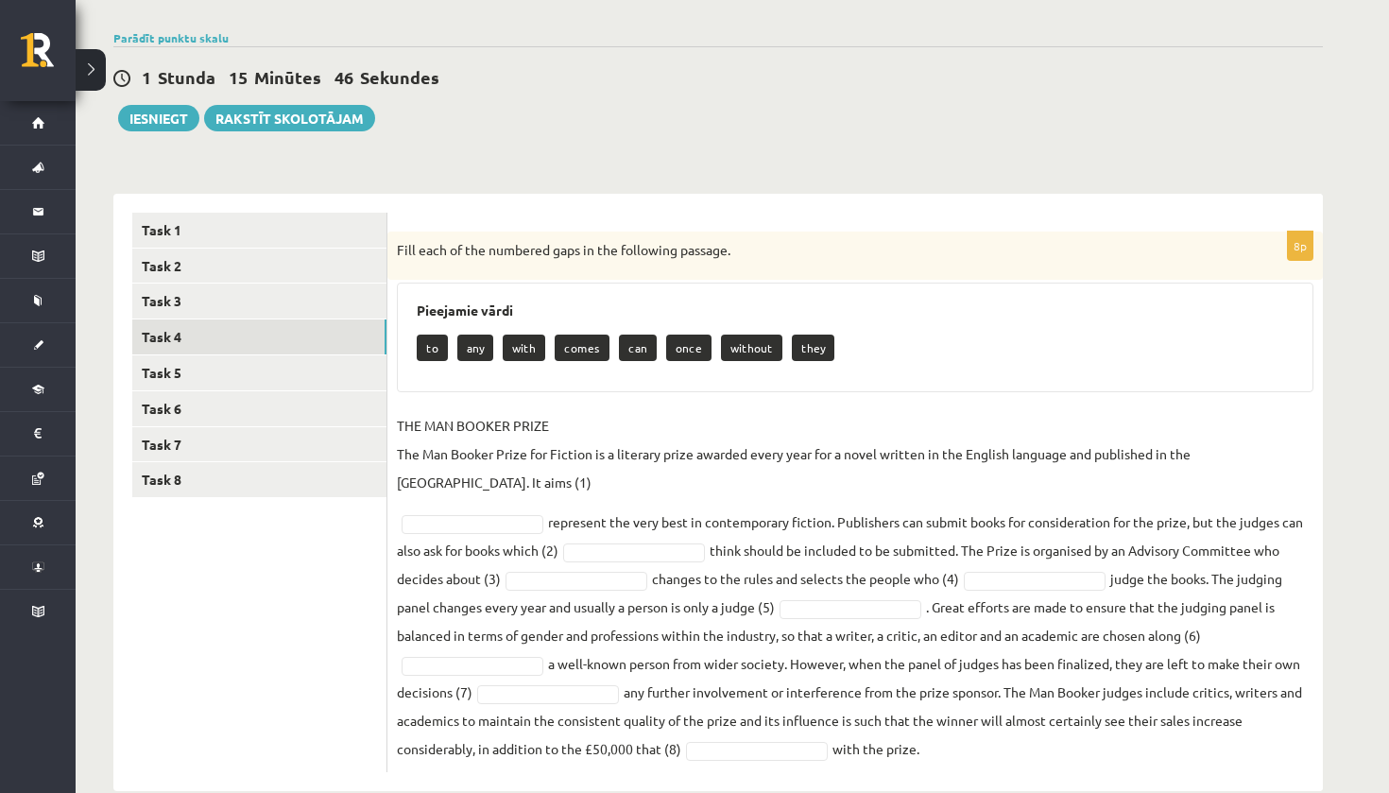
scroll to position [134, 0]
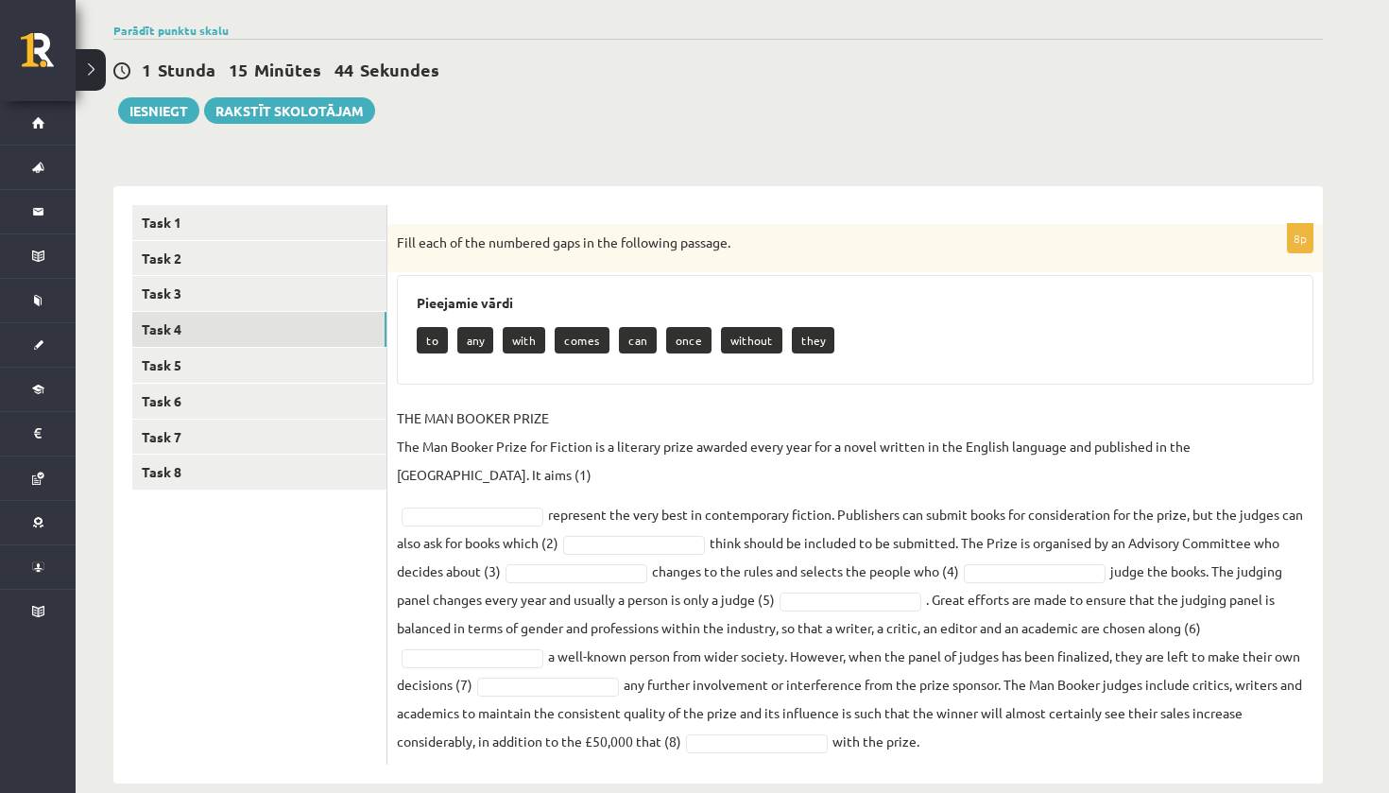
drag, startPoint x: 392, startPoint y: 257, endPoint x: 957, endPoint y: 716, distance: 728.3
click at [959, 717] on div "8p Fill each of the numbered gaps in the following passage. Pieejamie vārdi to …" at bounding box center [856, 494] width 936 height 541
copy div "Fill each of the numbered gaps in the following passage. Pieejamie vārdi to any…"
click at [469, 71] on div "1 Stunda 14 Minūtes 11 Sekundes" at bounding box center [718, 71] width 1210 height 25
drag, startPoint x: 396, startPoint y: 231, endPoint x: 860, endPoint y: 741, distance: 689.8
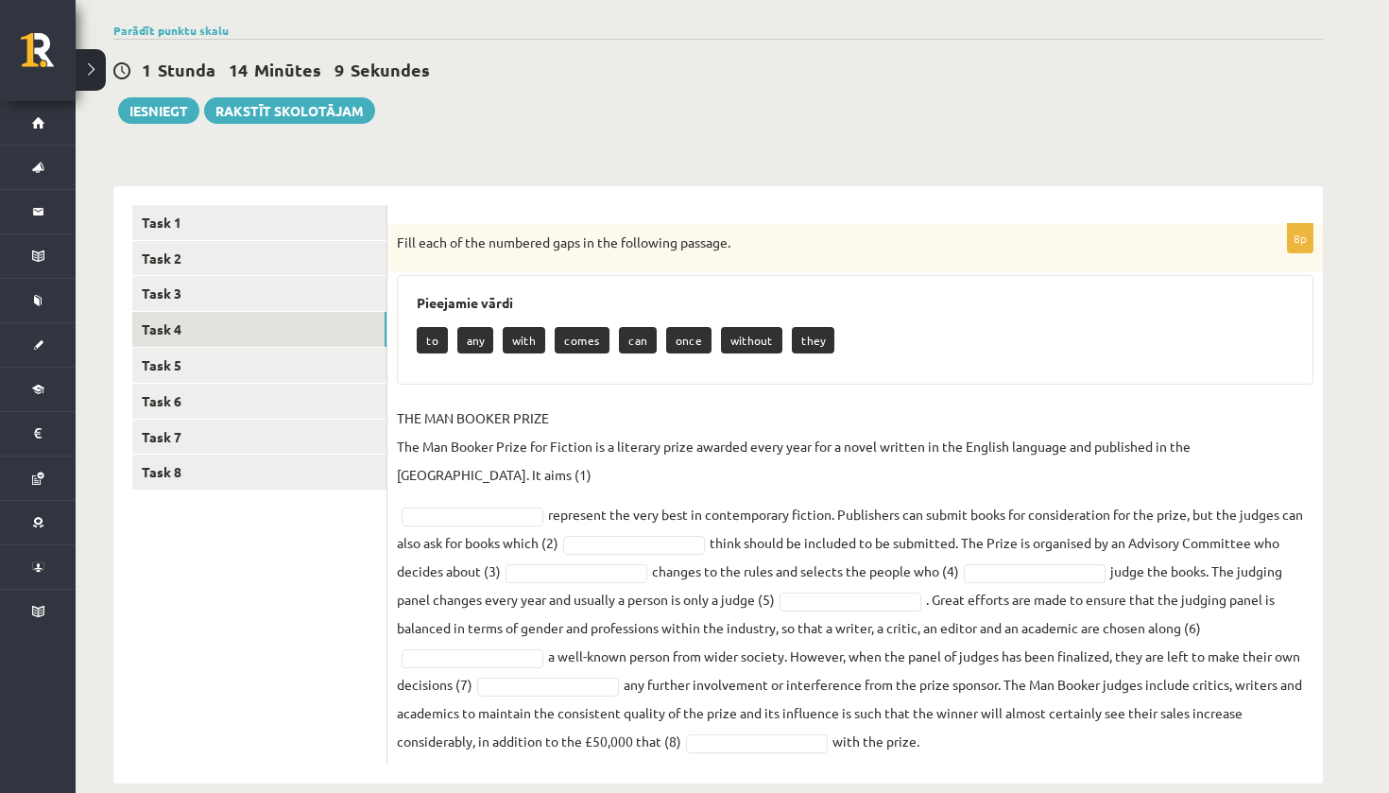
click at [860, 767] on div "Angļu valoda JK 11.b3 klase 1. ieskaite , Olivers Larss Šēnbergs (11.b3 JK) Par…" at bounding box center [718, 380] width 1285 height 883
copy div "Fill each of the numbered gaps in the following passage. Pieejamie vārdi to any…"
click at [604, 401] on div "8p Fill each of the numbered gaps in the following passage. Pieejamie vārdi to …" at bounding box center [856, 494] width 936 height 541
drag, startPoint x: 422, startPoint y: 341, endPoint x: 617, endPoint y: 367, distance: 197.3
click at [618, 367] on div "Pieejamie vārdi to any with comes can once without they" at bounding box center [855, 330] width 917 height 110
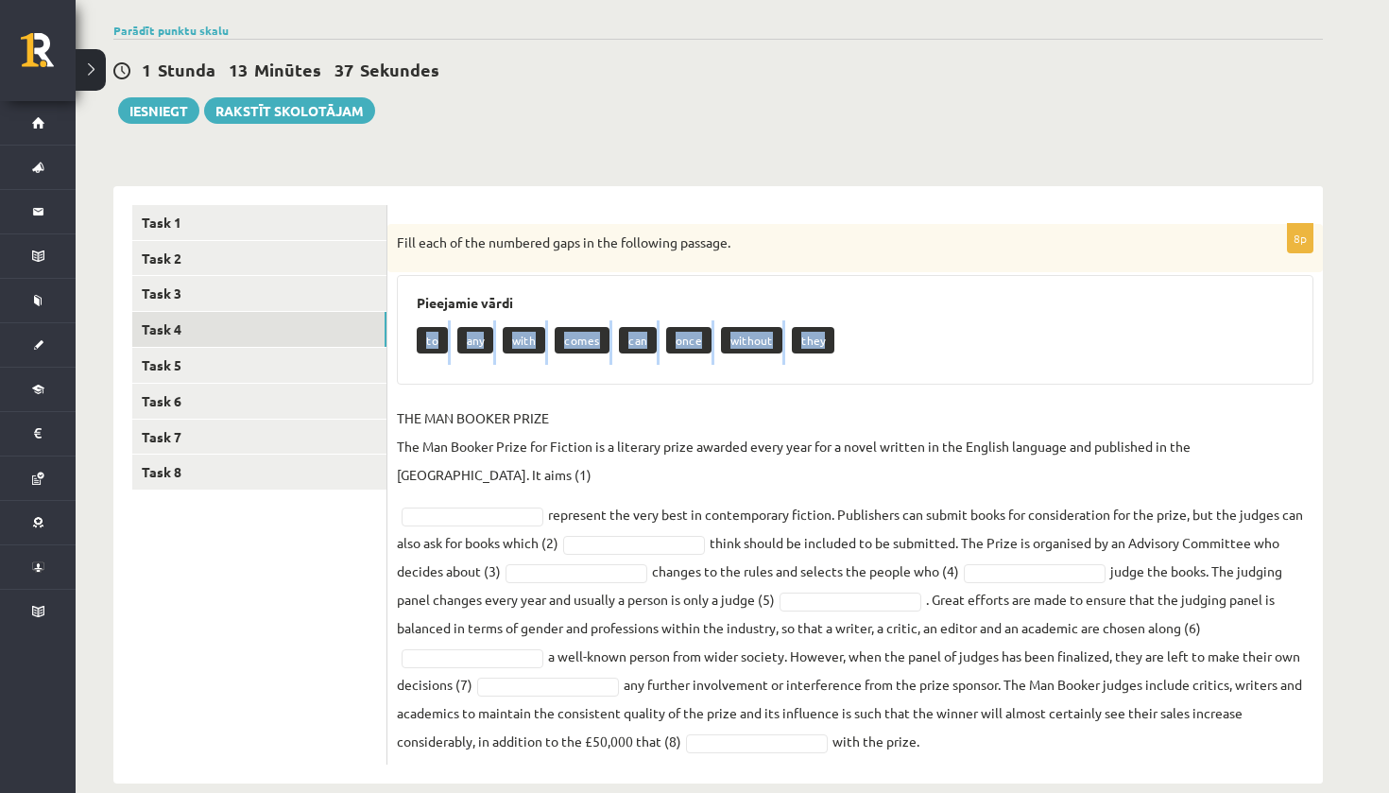
copy div "to any with comes can once without they"
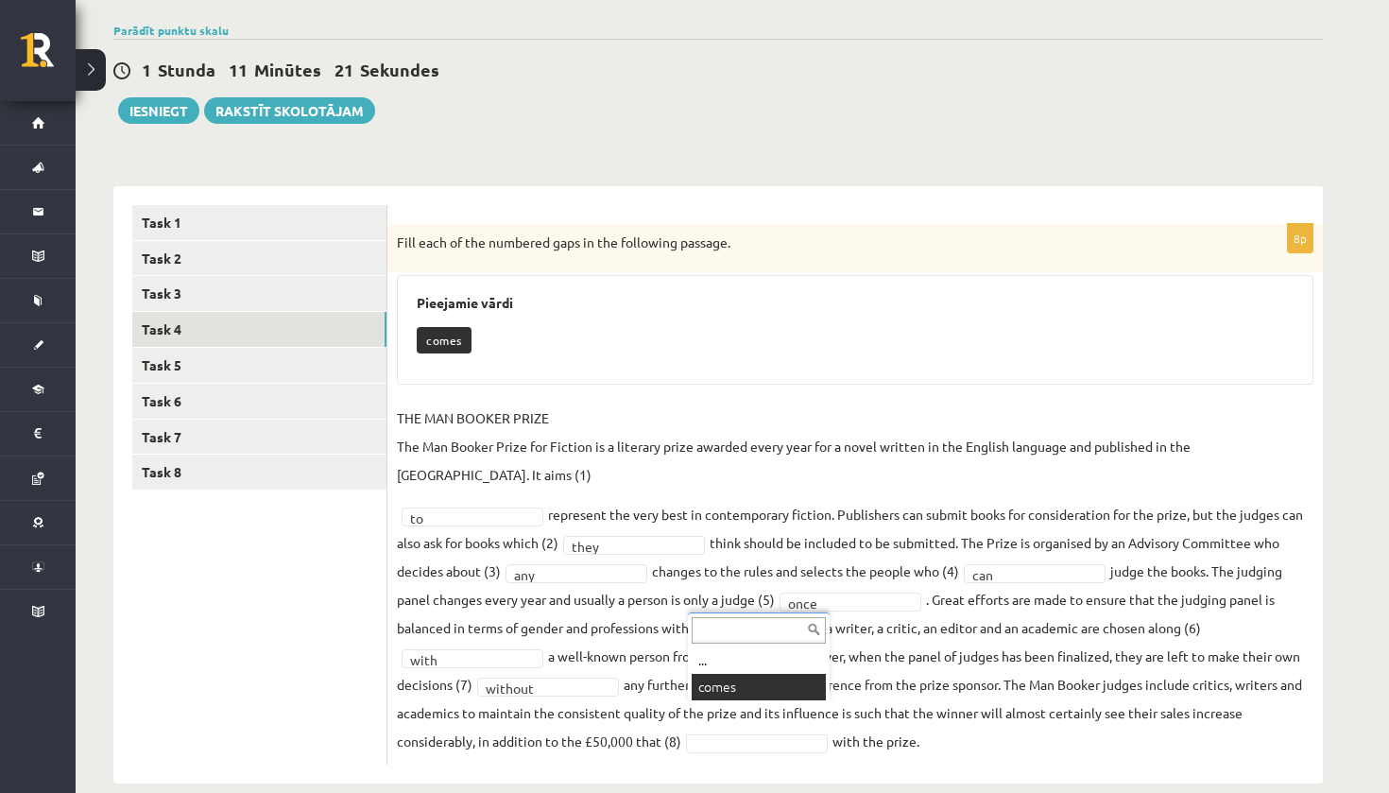
scroll to position [90, 0]
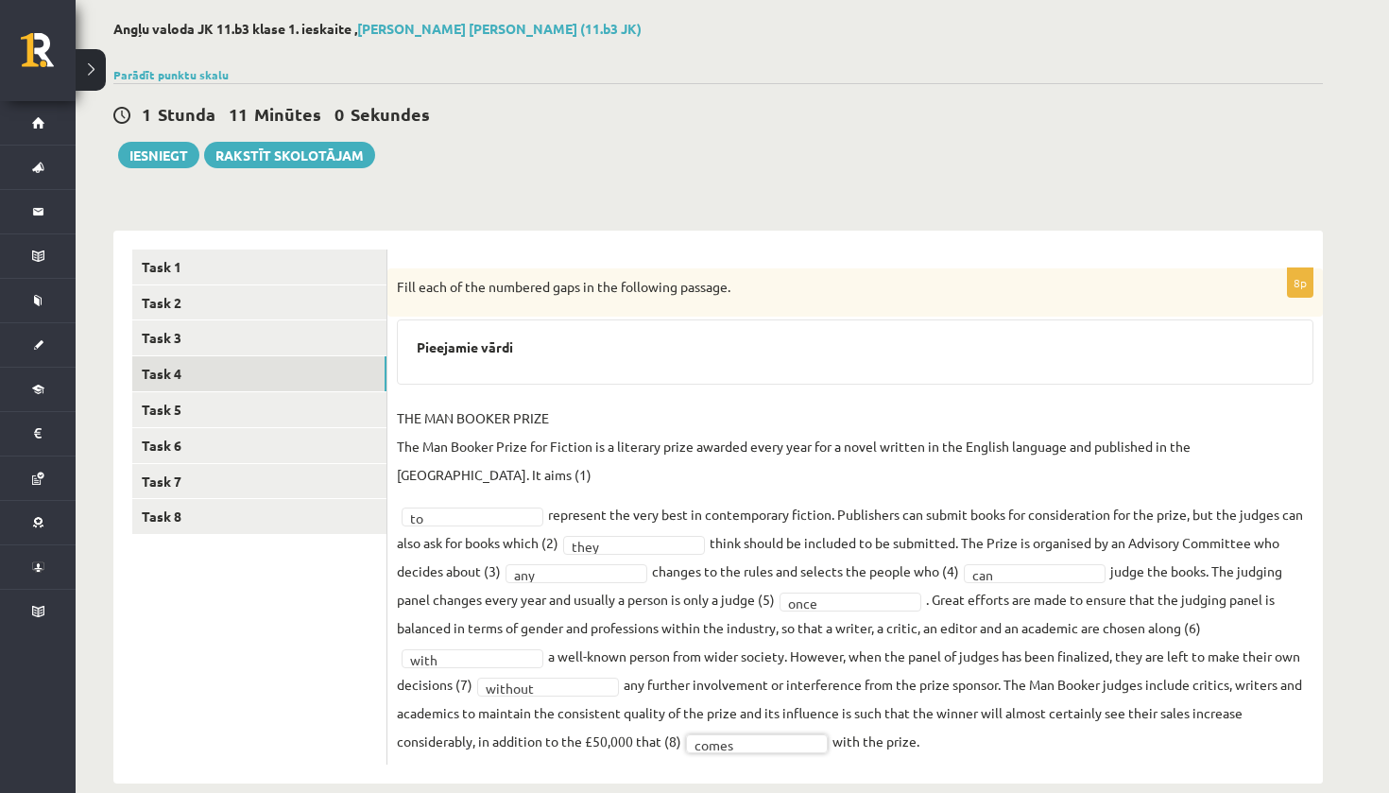
click at [994, 3] on div "Angļu valoda JK 11.b3 klase 1. ieskaite , Olivers Larss Šēnbergs (11.b3 JK) Par…" at bounding box center [718, 402] width 1285 height 838
click at [250, 404] on link "Task 5" at bounding box center [259, 409] width 254 height 35
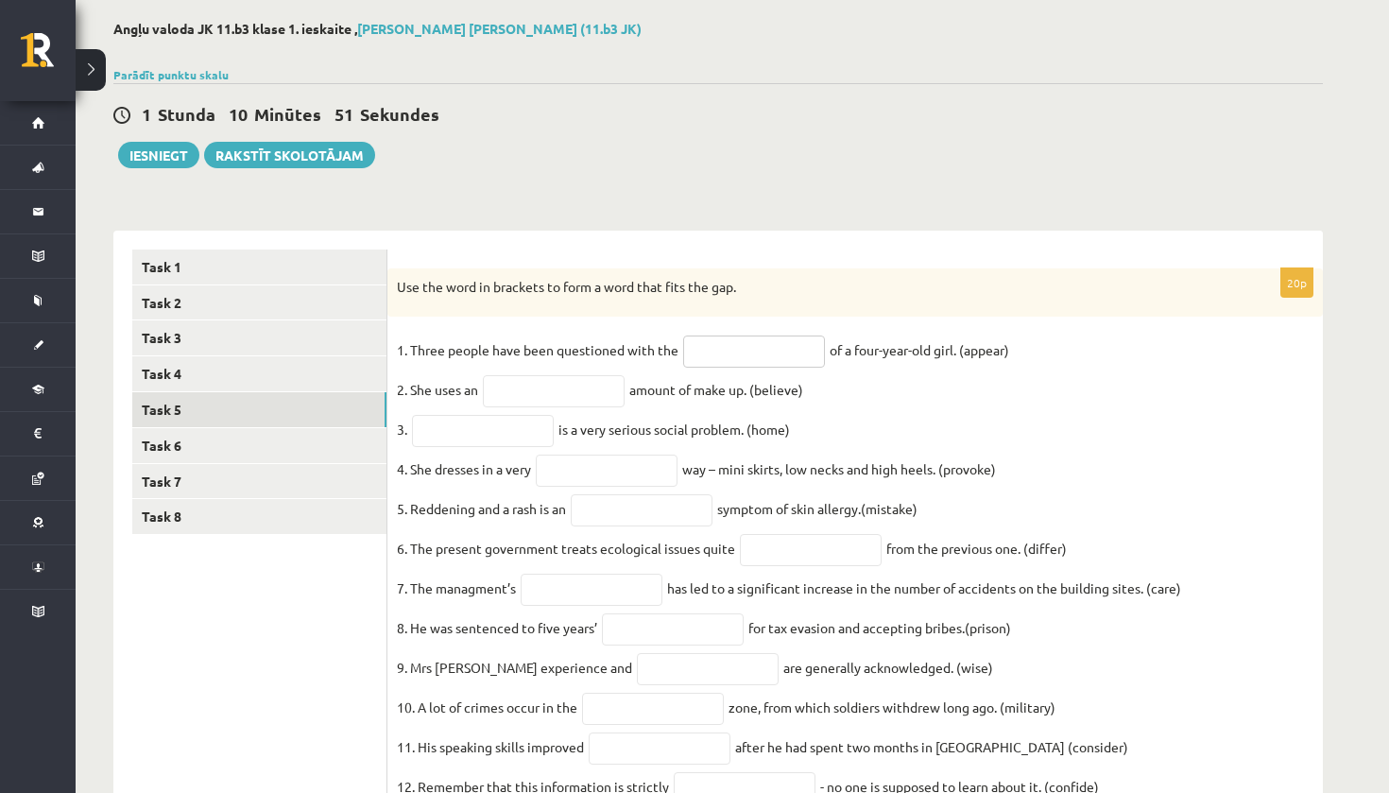
click at [773, 350] on input "text" at bounding box center [754, 352] width 142 height 32
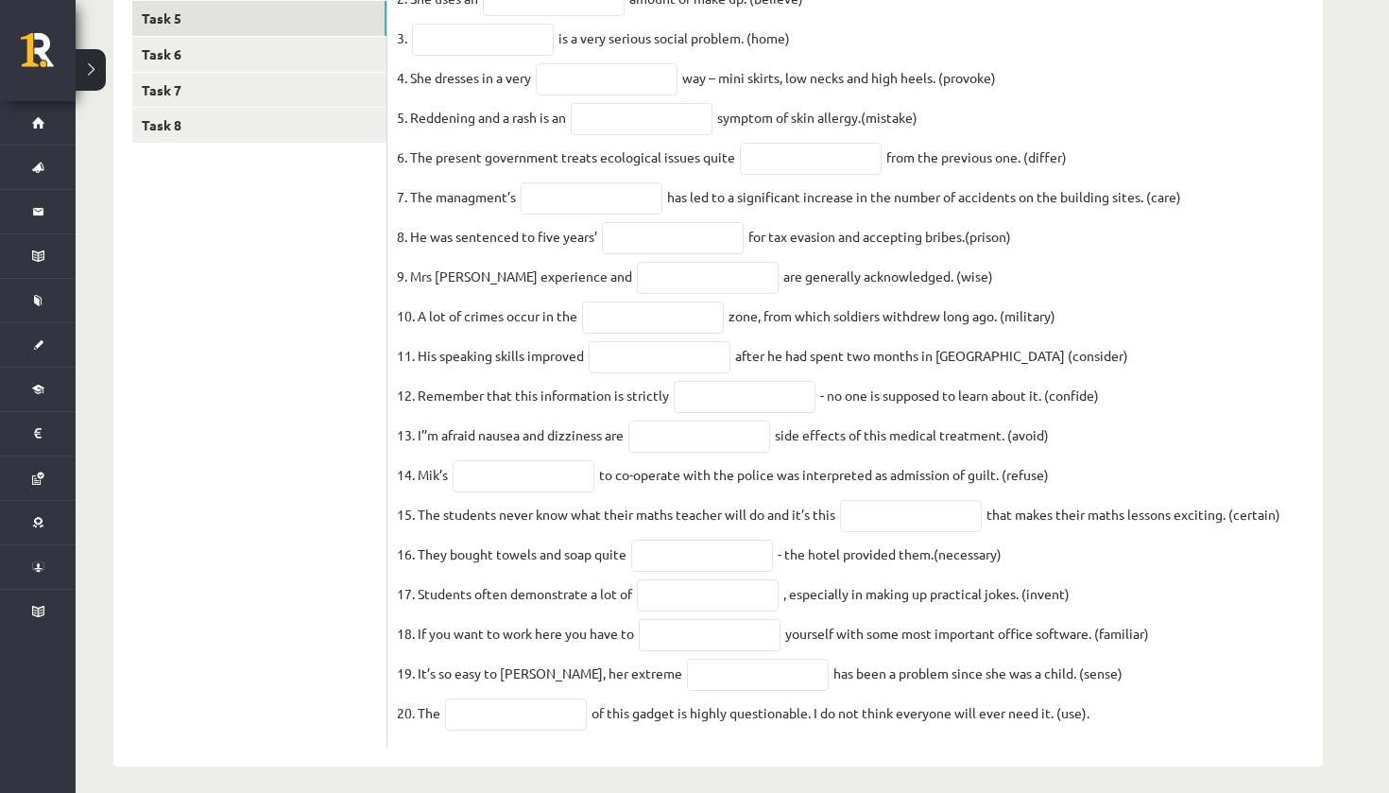
scroll to position [531, 0]
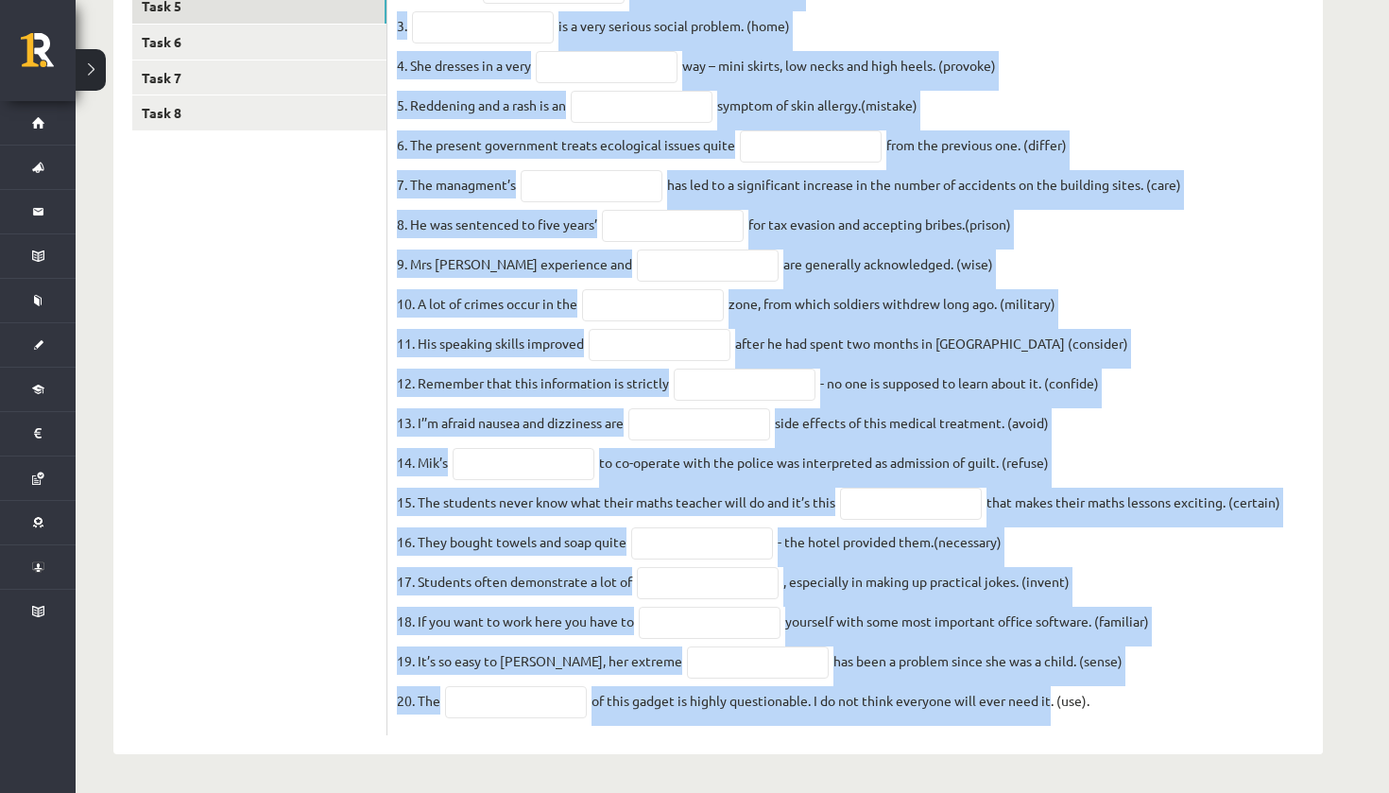
drag, startPoint x: 394, startPoint y: 282, endPoint x: 1051, endPoint y: 694, distance: 775.4
click at [1051, 694] on div "20p Use the word in brackets to form a word that fits the gap. 1. Three people …" at bounding box center [856, 300] width 936 height 871
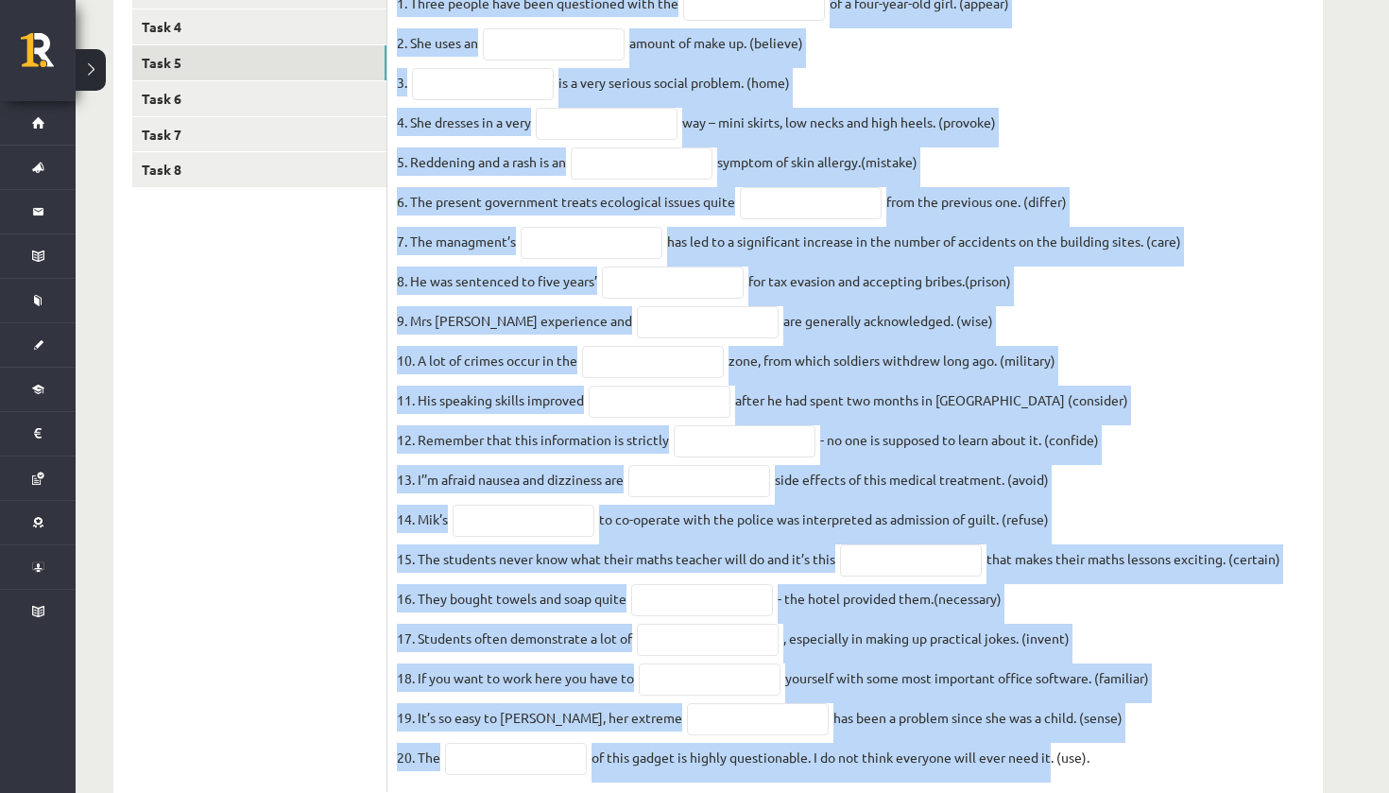
scroll to position [148, 0]
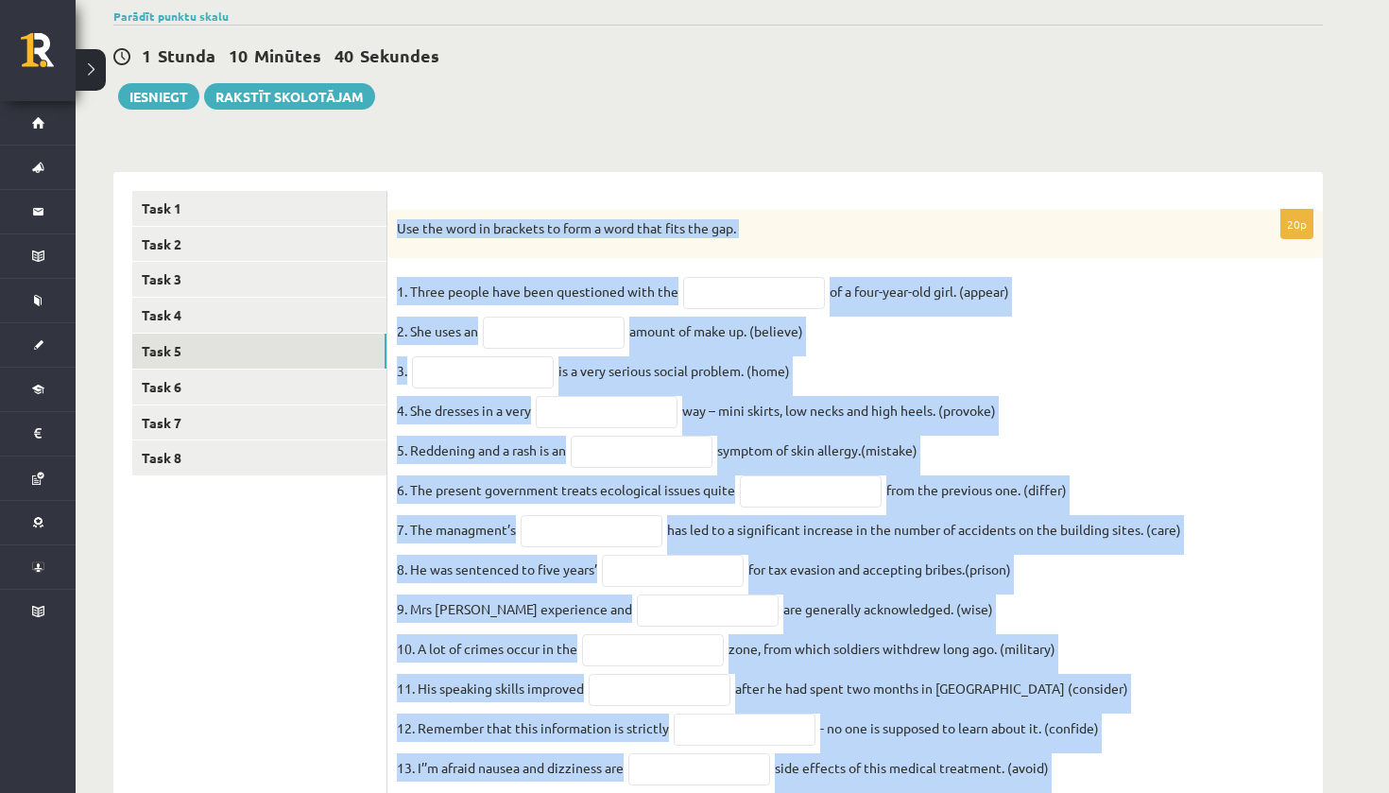
drag, startPoint x: 1096, startPoint y: 697, endPoint x: 391, endPoint y: 227, distance: 847.2
click at [391, 227] on div "20p Use the word in brackets to form a word that fits the gap. 1. Three people …" at bounding box center [856, 645] width 936 height 871
copy div "Use the word in brackets to form a word that fits the gap. 1. Three people have…"
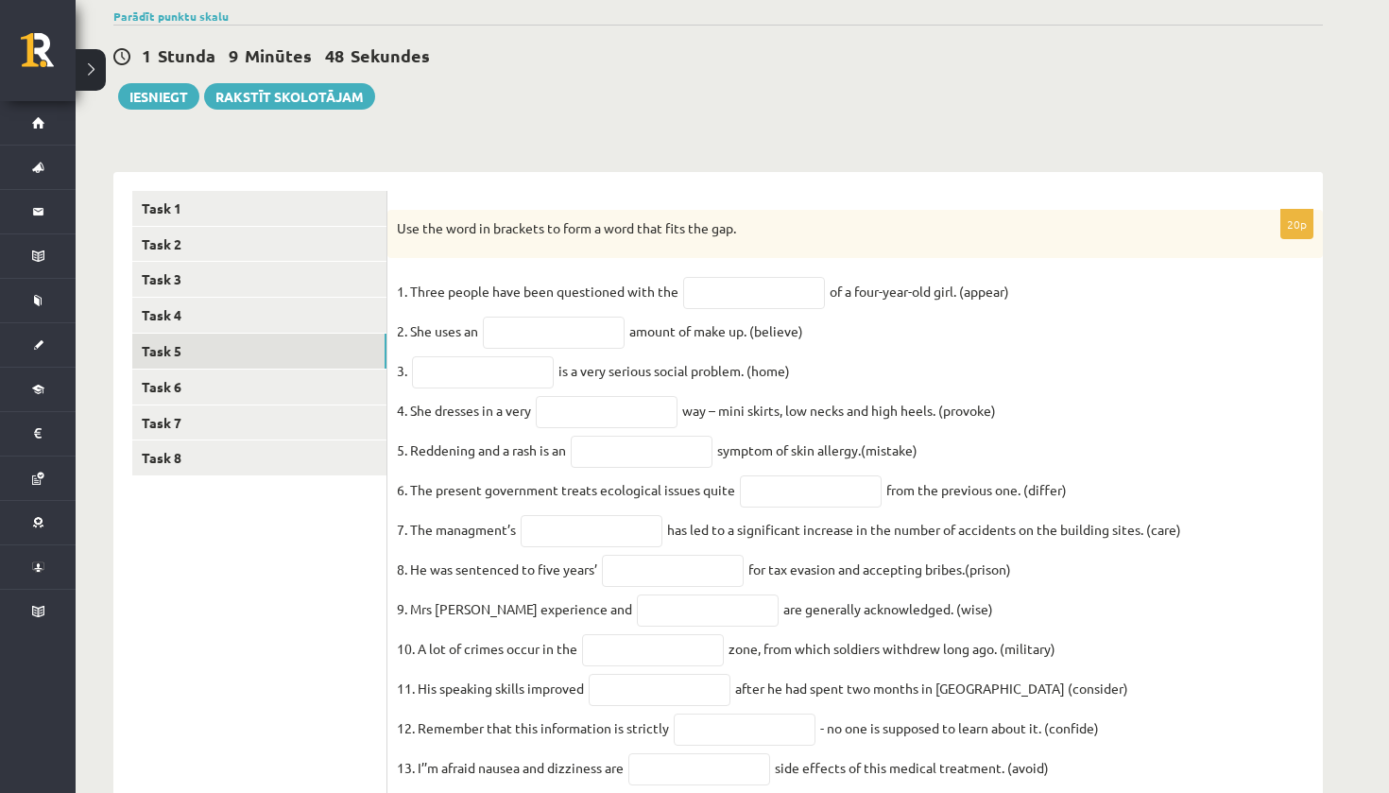
click at [468, 240] on div "Use the word in brackets to form a word that fits the gap." at bounding box center [856, 234] width 936 height 49
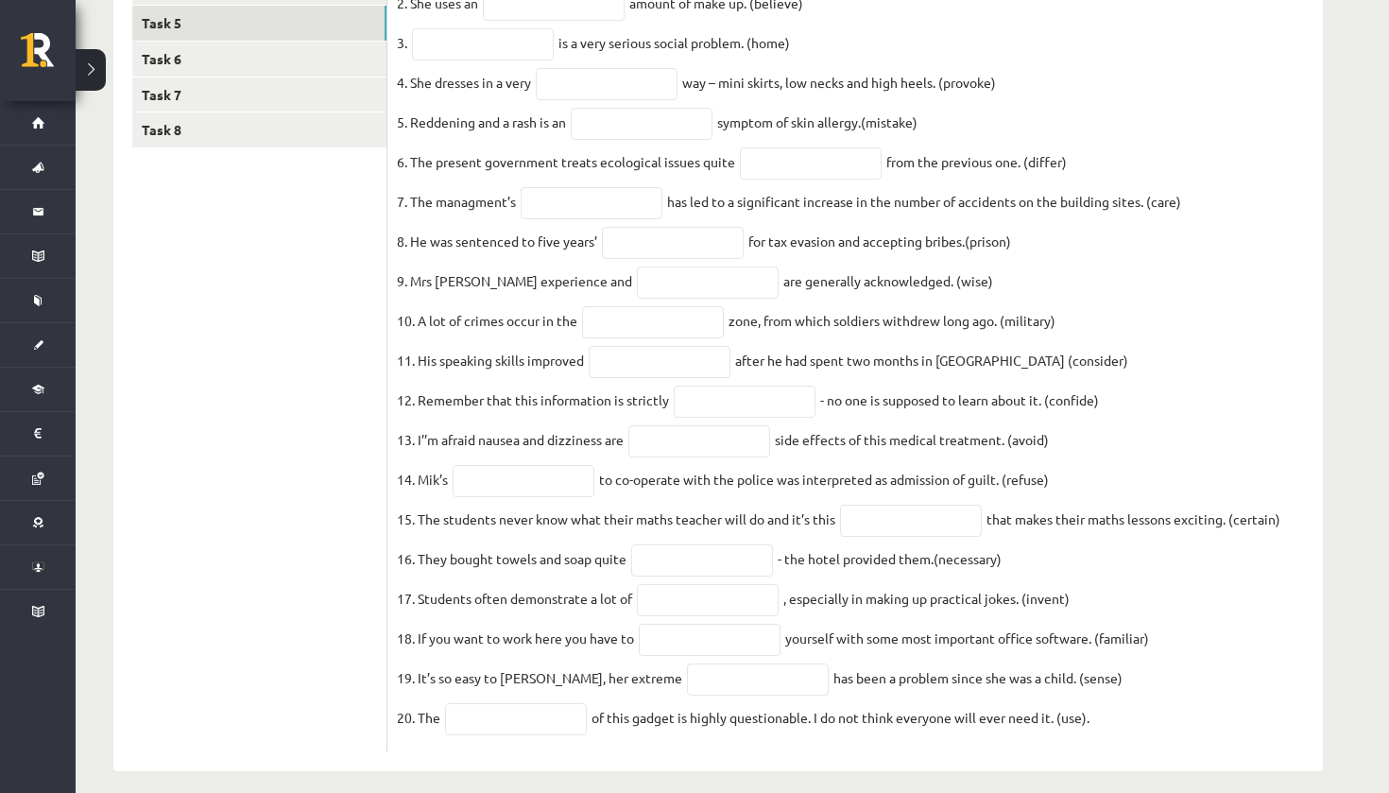
scroll to position [531, 0]
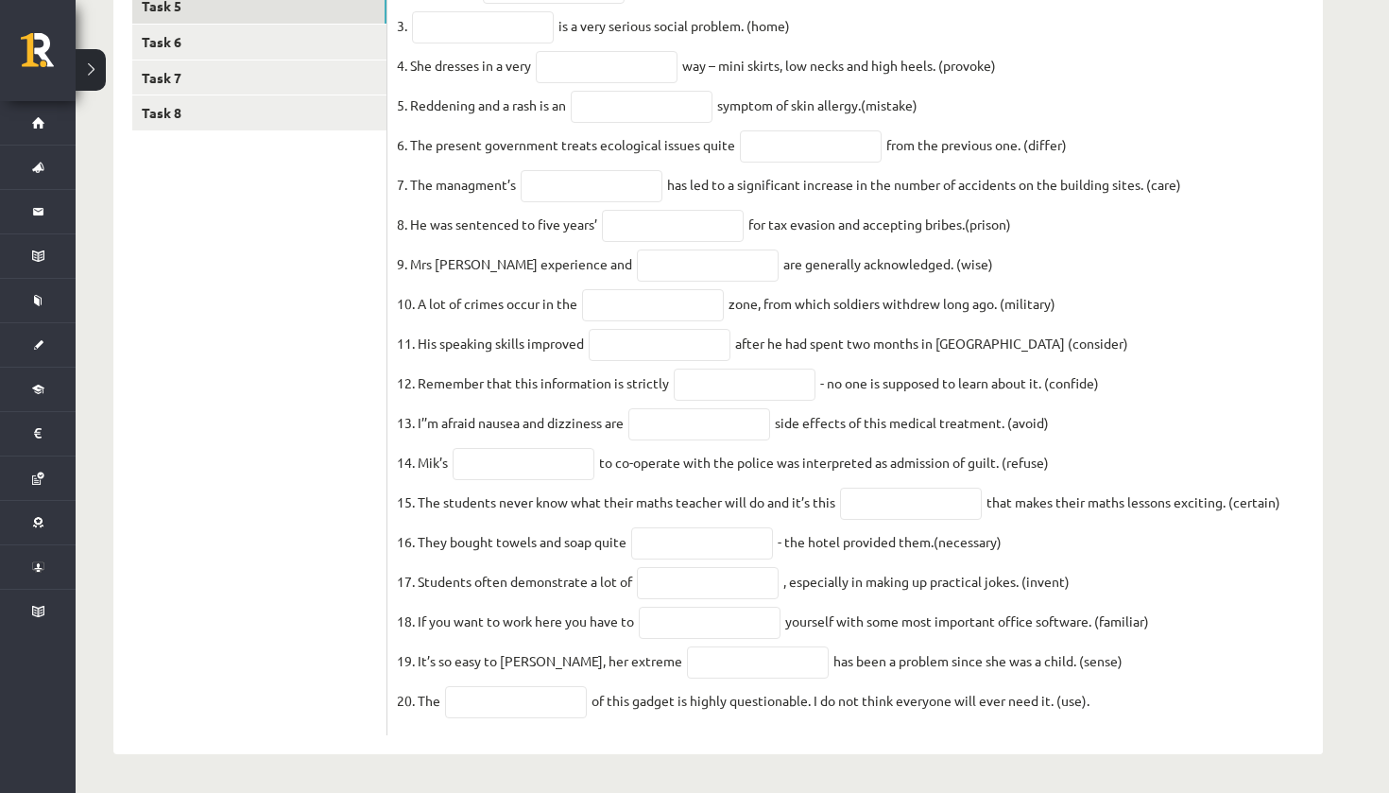
drag, startPoint x: 392, startPoint y: 218, endPoint x: 1102, endPoint y: 700, distance: 858.0
click at [1102, 700] on div "20p Use the word in brackets to form a word that fits the gap. 1. Three people …" at bounding box center [856, 300] width 936 height 871
copy div "Use the word in brackets to form a word that fits the gap. 1. Three people have…"
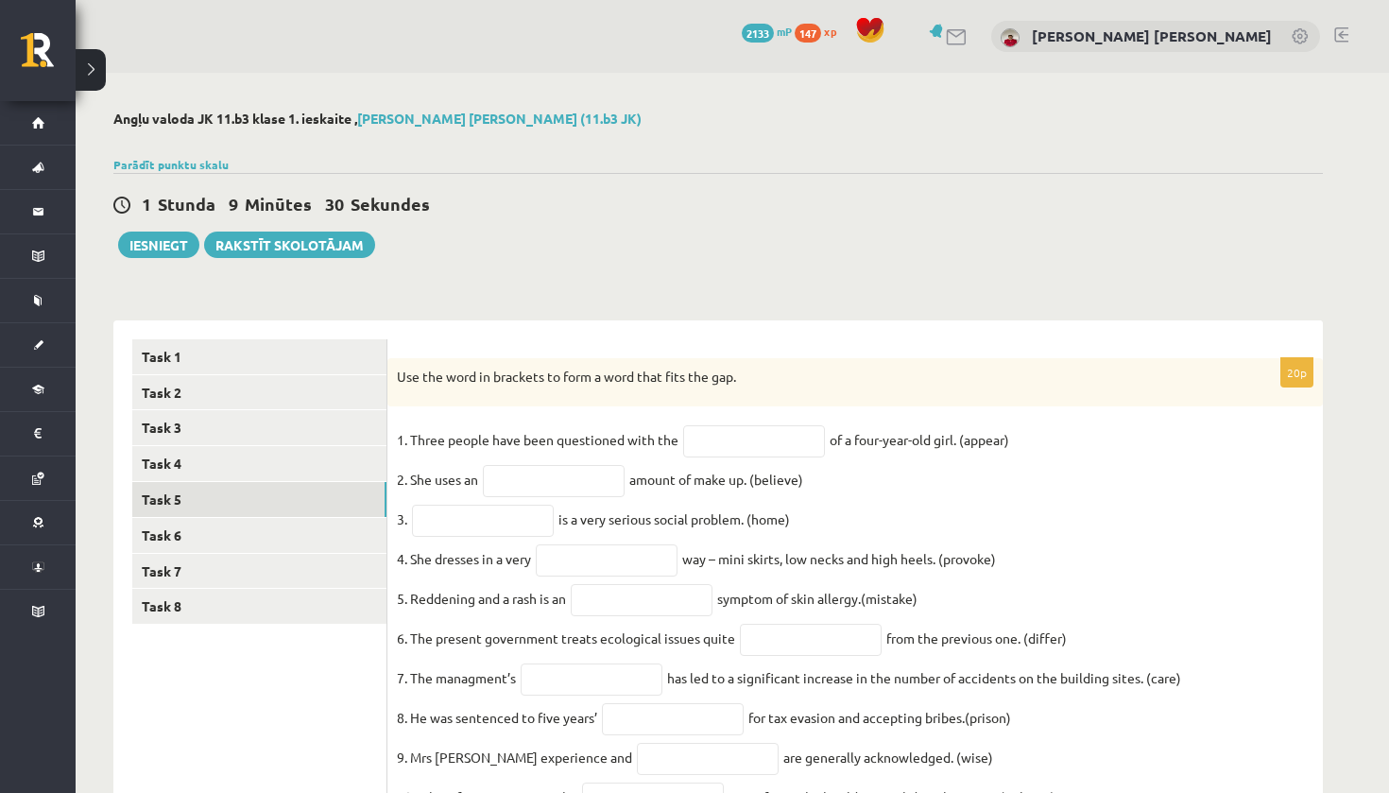
scroll to position [0, 0]
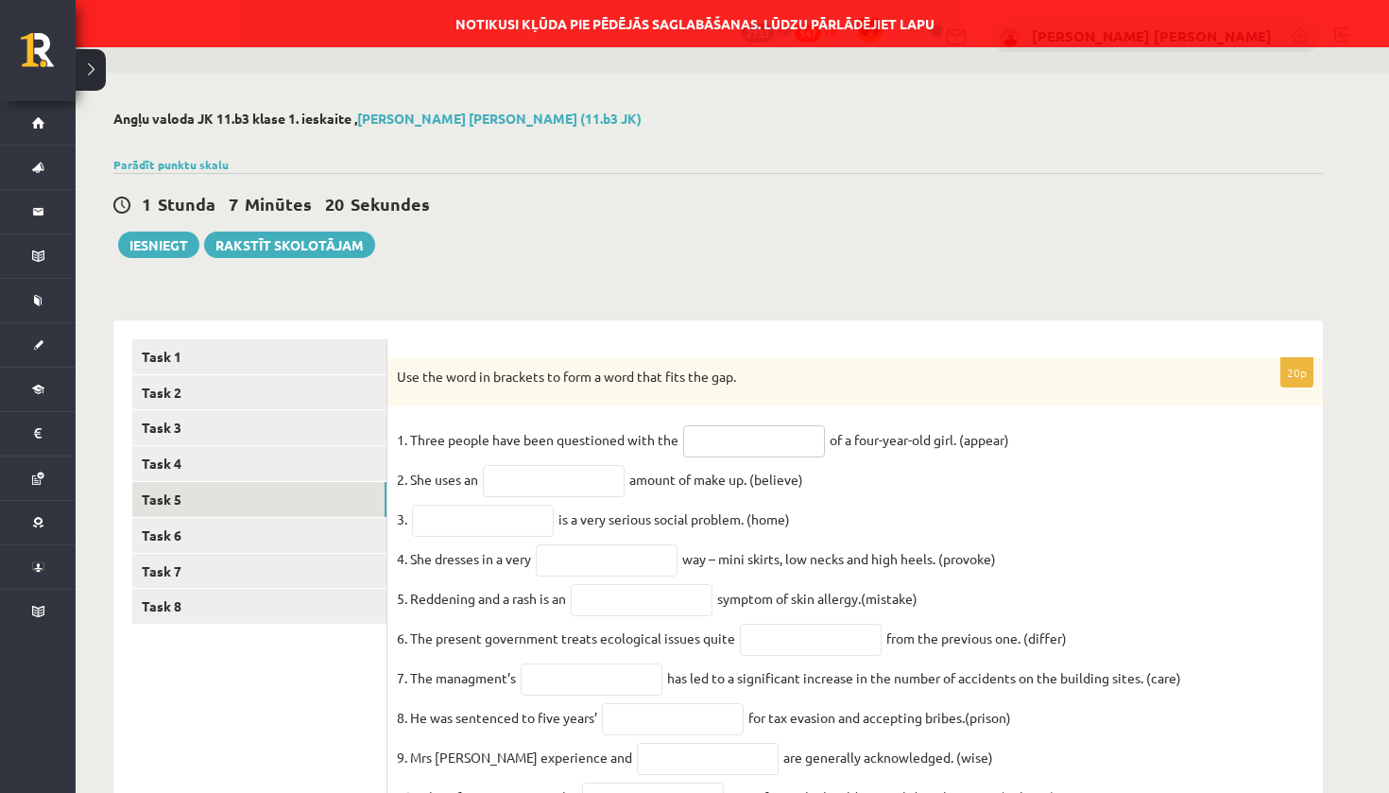
click at [721, 441] on input "text" at bounding box center [754, 441] width 142 height 32
